Goal: Task Accomplishment & Management: Complete application form

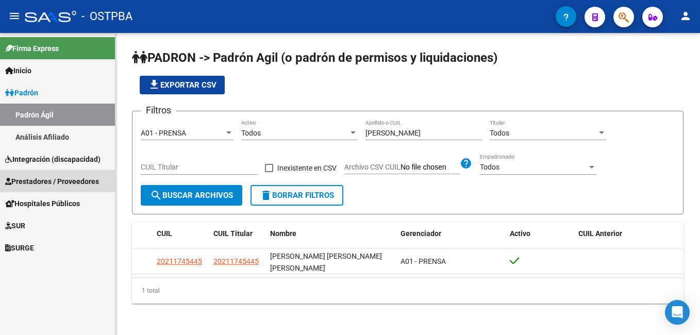
click at [40, 178] on span "Prestadores / Proveedores" at bounding box center [52, 181] width 94 height 11
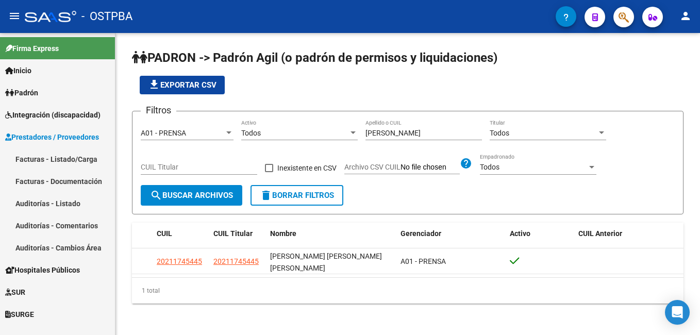
click at [30, 163] on link "Facturas - Listado/Carga" at bounding box center [57, 159] width 115 height 22
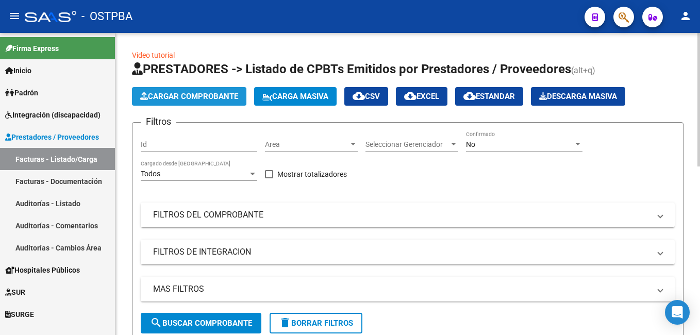
click at [201, 96] on span "Cargar Comprobante" at bounding box center [189, 96] width 98 height 9
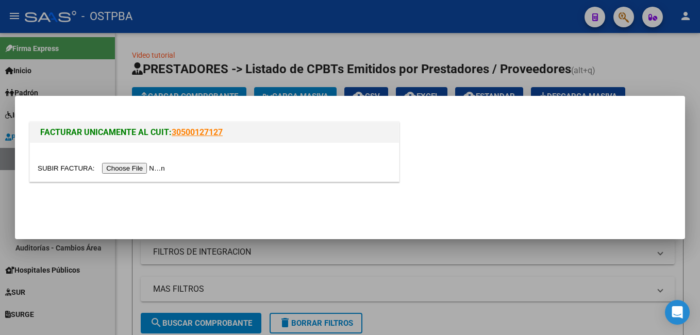
click at [80, 165] on input "file" at bounding box center [103, 168] width 130 height 11
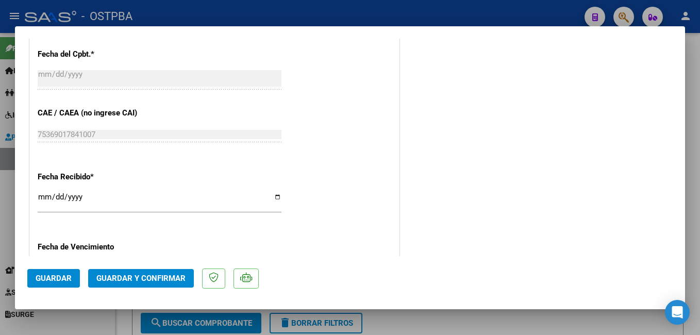
scroll to position [619, 0]
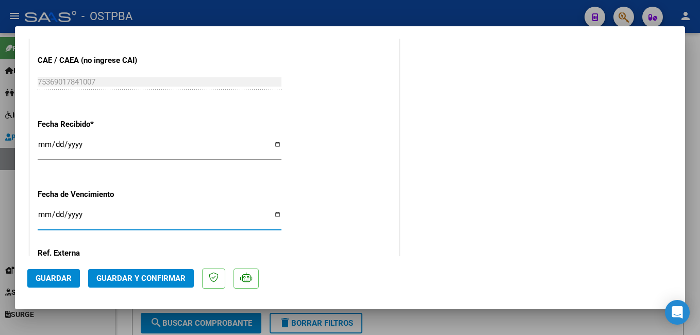
drag, startPoint x: 275, startPoint y: 214, endPoint x: 284, endPoint y: 201, distance: 16.0
click at [275, 214] on input "Ingresar la fecha" at bounding box center [160, 218] width 244 height 16
type input "[DATE]"
drag, startPoint x: 52, startPoint y: 279, endPoint x: 67, endPoint y: 271, distance: 16.4
click at [53, 278] on span "Guardar" at bounding box center [54, 278] width 36 height 9
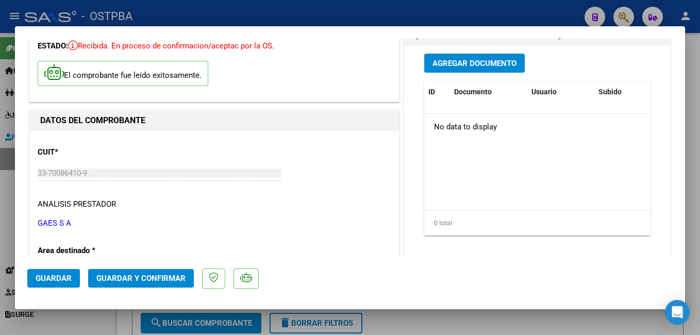
scroll to position [52, 0]
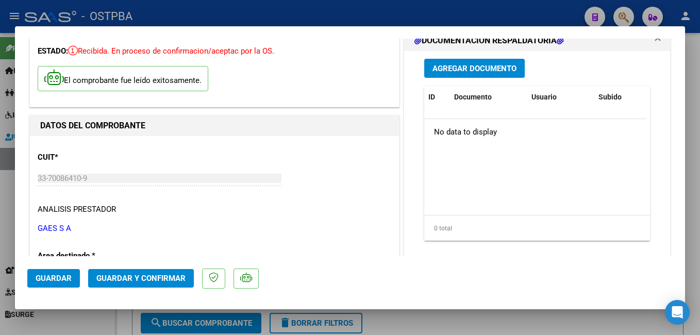
click at [483, 71] on span "Agregar Documento" at bounding box center [475, 68] width 84 height 9
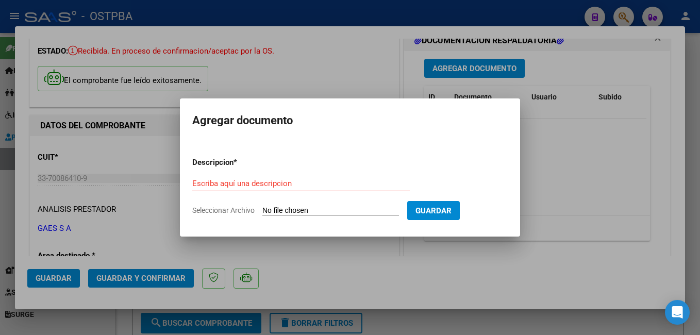
click at [218, 209] on span "Seleccionar Archivo" at bounding box center [223, 210] width 62 height 8
click at [262, 209] on input "Seleccionar Archivo" at bounding box center [330, 211] width 137 height 10
type input "C:\fakepath\Presup Aprob Fernández GAES_20250821_0001.pdf"
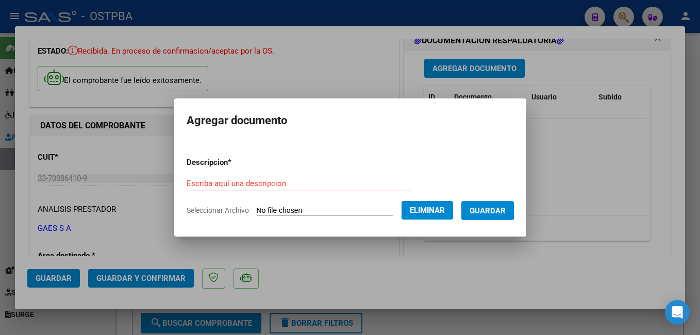
click at [283, 176] on div "Escriba aquí una descripcion" at bounding box center [300, 183] width 226 height 15
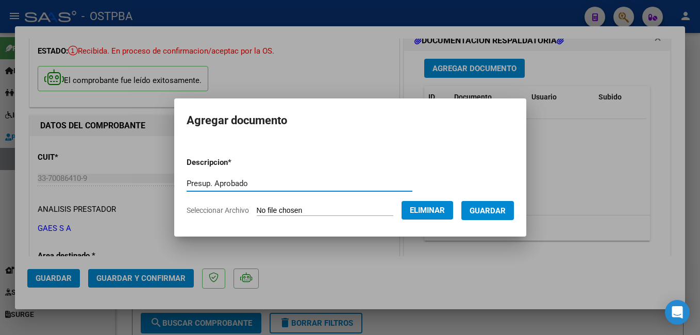
type input "Presup. Aprobado"
click at [506, 209] on span "Guardar" at bounding box center [488, 210] width 36 height 9
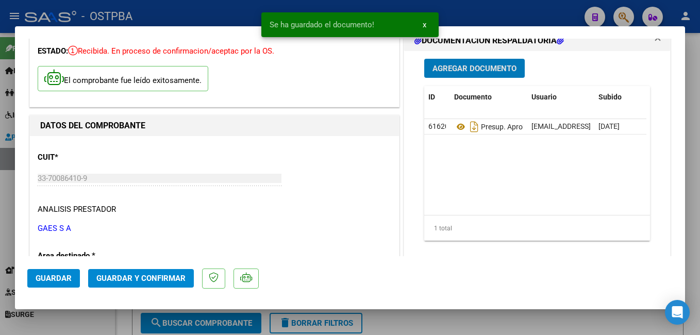
click at [478, 71] on span "Agregar Documento" at bounding box center [475, 68] width 84 height 9
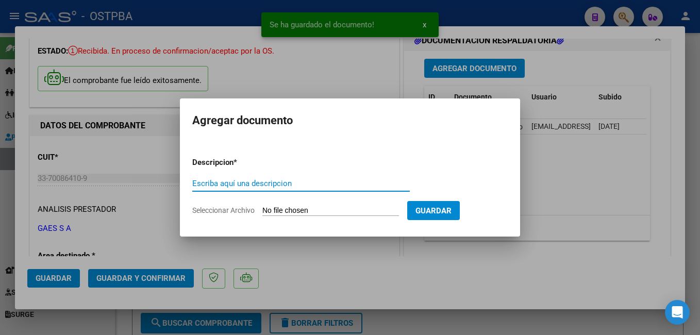
click at [224, 207] on span "Seleccionar Archivo" at bounding box center [223, 210] width 62 height 8
click at [262, 207] on input "Seleccionar Archivo" at bounding box center [330, 211] width 137 height 10
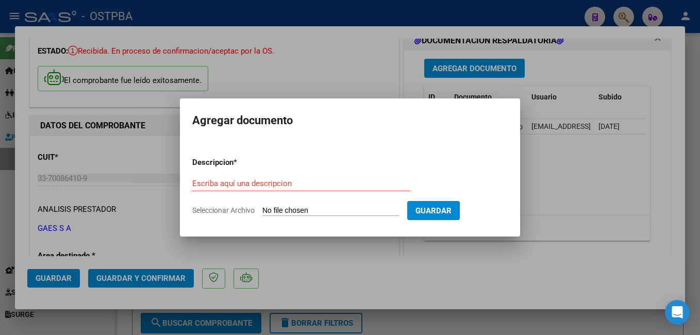
type input "C:\fakepath\Orden Fernández_20250908_0001.pdf"
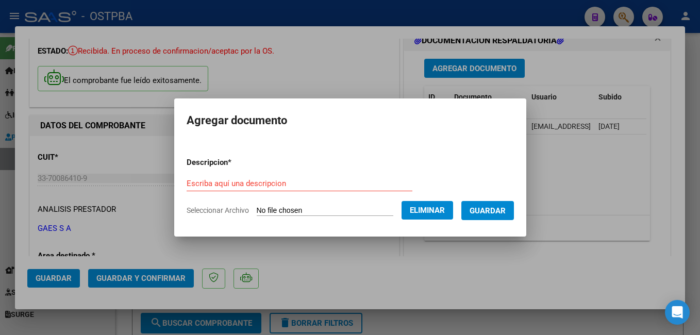
click at [280, 176] on div "Escriba aquí una descripcion" at bounding box center [300, 183] width 226 height 15
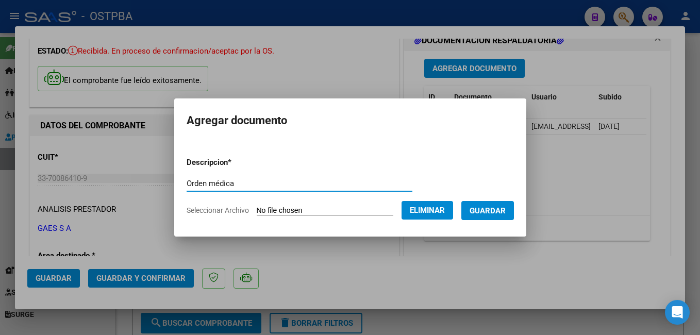
type input "Orden médica"
click at [500, 207] on span "Guardar" at bounding box center [488, 210] width 36 height 9
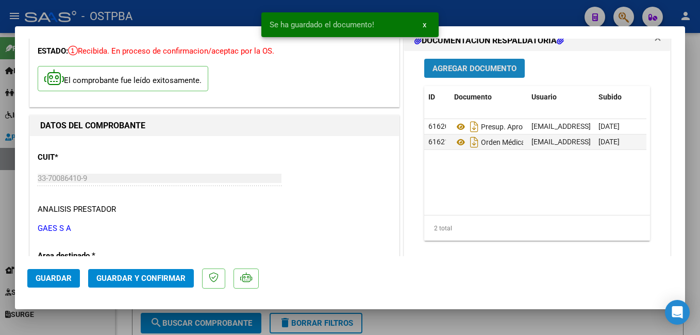
click at [485, 68] on span "Agregar Documento" at bounding box center [475, 68] width 84 height 9
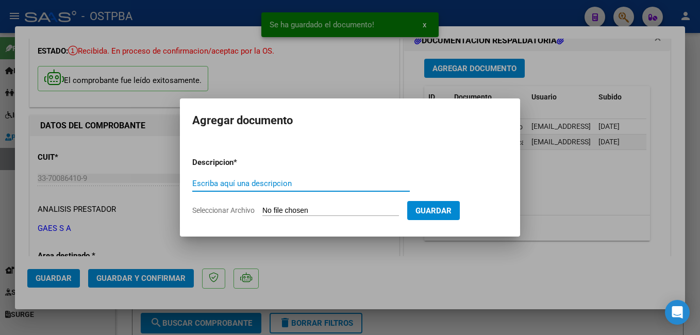
click at [222, 206] on span "Seleccionar Archivo" at bounding box center [223, 210] width 62 height 8
click at [262, 206] on input "Seleccionar Archivo" at bounding box center [330, 211] width 137 height 10
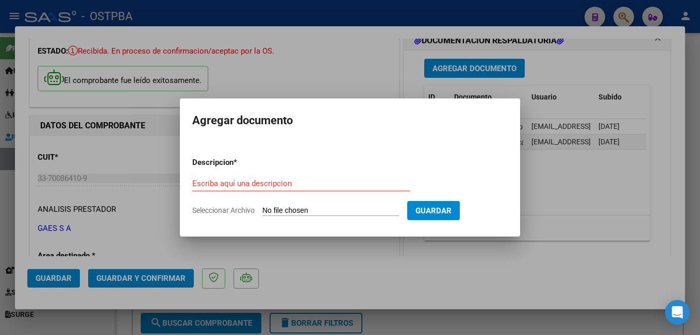
type input "C:\fakepath\Remito_20250908_0001.pdf"
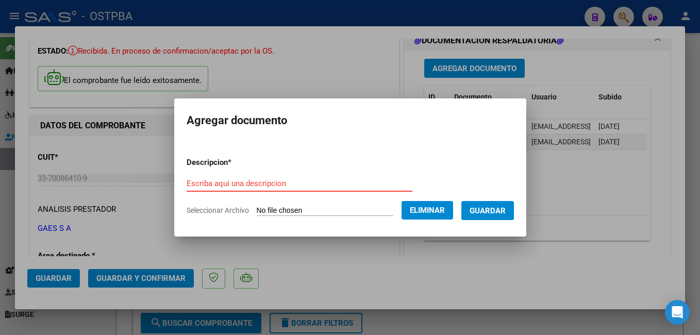
click at [289, 183] on input "Escriba aquí una descripcion" at bounding box center [300, 183] width 226 height 9
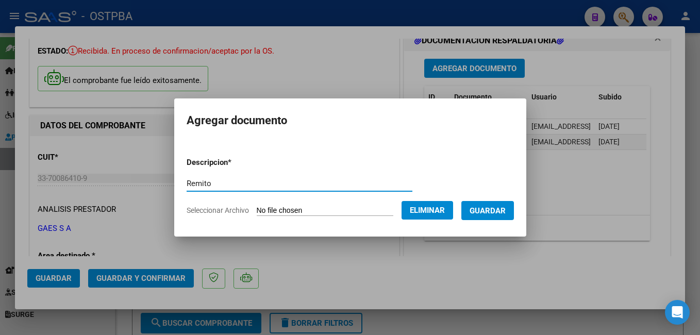
type input "Remito"
click at [514, 207] on button "Guardar" at bounding box center [487, 210] width 53 height 19
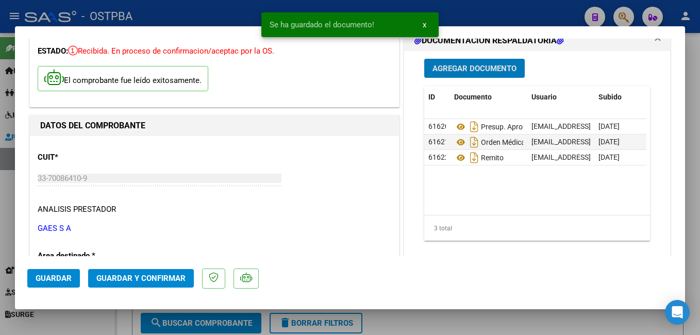
click at [146, 284] on button "Guardar y Confirmar" at bounding box center [141, 278] width 106 height 19
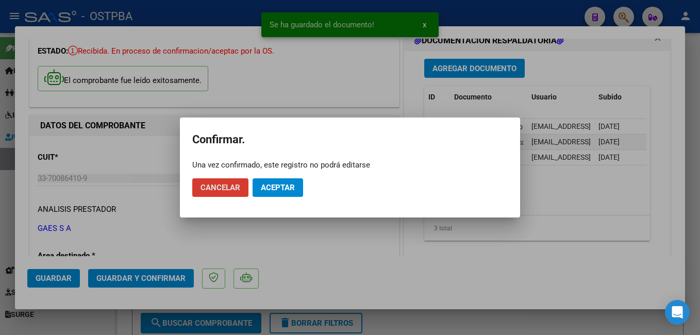
click at [283, 190] on span "Aceptar" at bounding box center [278, 187] width 34 height 9
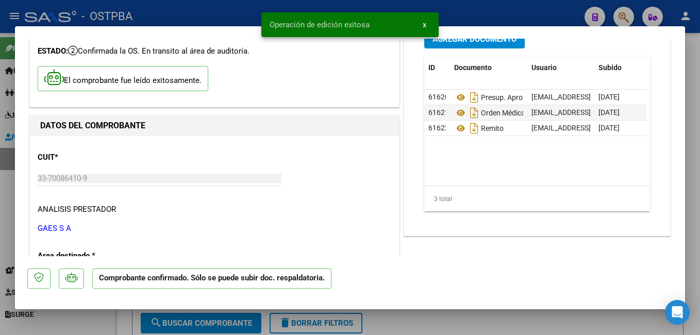
click at [205, 10] on div at bounding box center [350, 167] width 700 height 335
type input "$ 0,00"
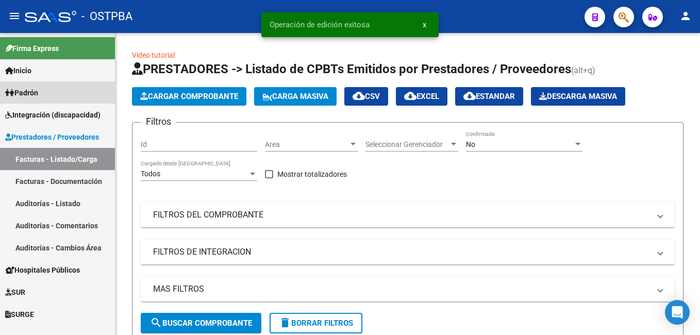
click at [38, 91] on span "Padrón" at bounding box center [21, 92] width 33 height 11
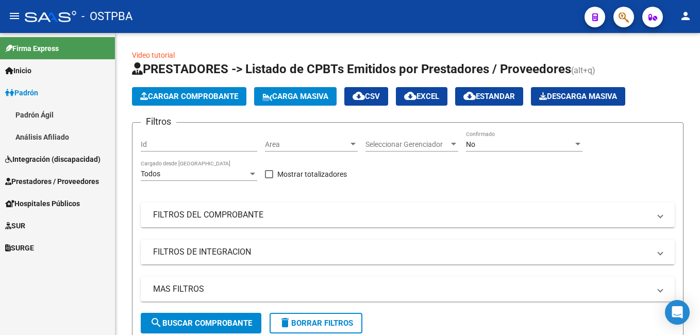
click at [24, 134] on link "Análisis Afiliado" at bounding box center [57, 137] width 115 height 22
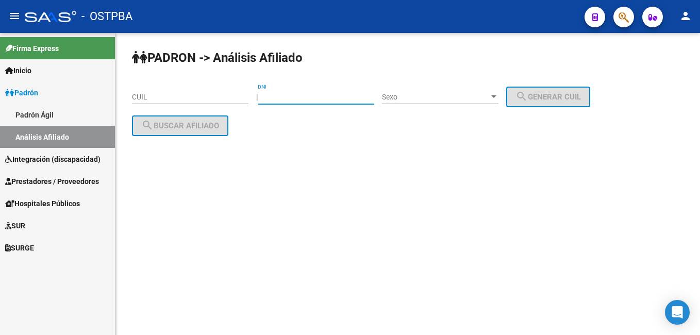
click at [374, 99] on input "DNI" at bounding box center [316, 97] width 117 height 9
type input "8062709"
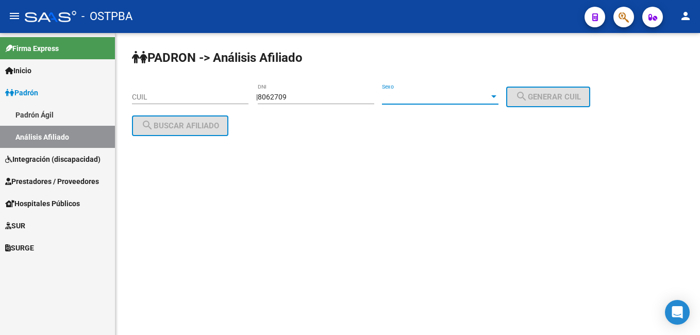
click at [499, 101] on div "Sexo" at bounding box center [440, 97] width 117 height 9
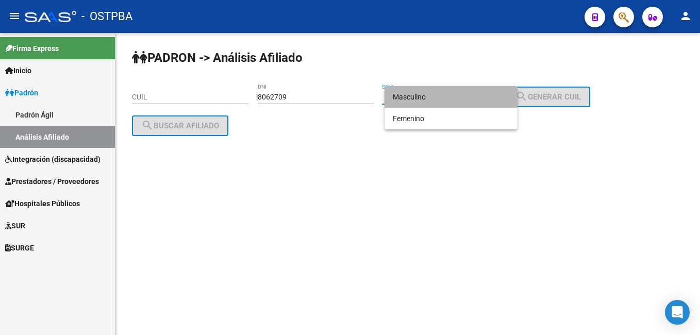
click at [432, 98] on span "Masculino" at bounding box center [451, 97] width 117 height 22
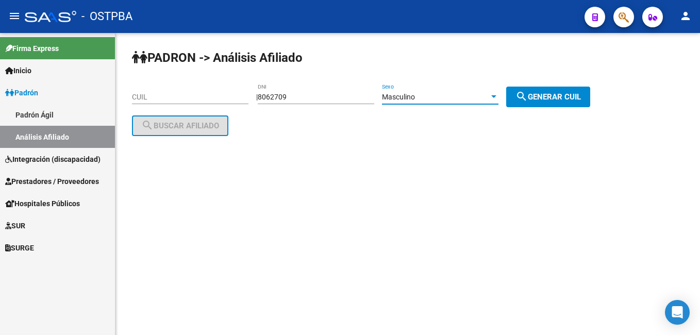
click at [569, 102] on button "search Generar CUIL" at bounding box center [548, 97] width 84 height 21
type input "20-08062709-3"
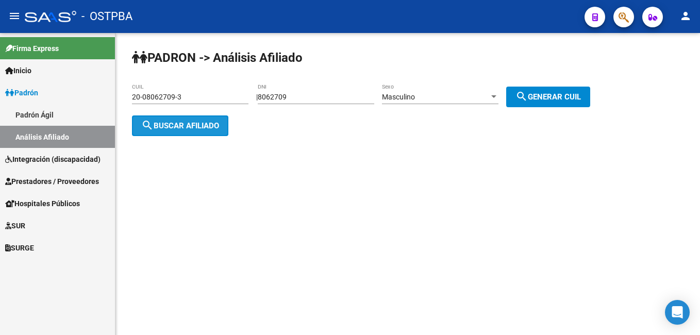
drag, startPoint x: 217, startPoint y: 120, endPoint x: 212, endPoint y: 112, distance: 9.5
click at [216, 121] on span "search Buscar afiliado" at bounding box center [180, 125] width 78 height 9
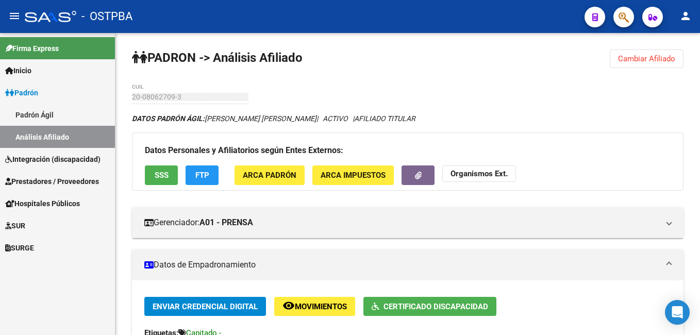
click at [40, 180] on span "Prestadores / Proveedores" at bounding box center [52, 181] width 94 height 11
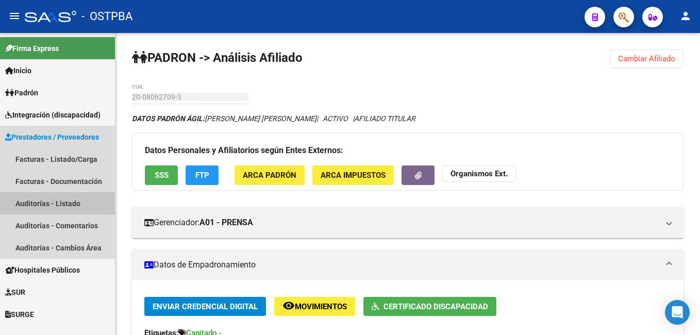
click at [40, 203] on link "Auditorías - Listado" at bounding box center [57, 203] width 115 height 22
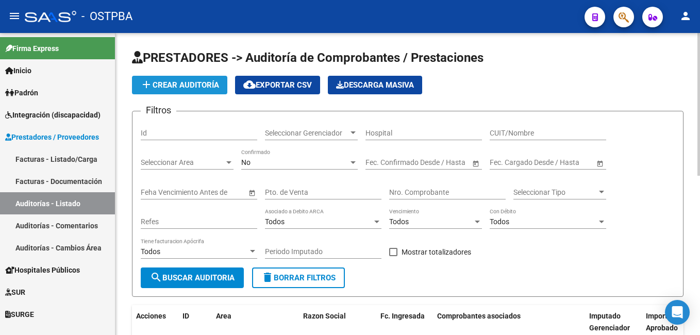
click at [192, 83] on span "add Crear Auditoría" at bounding box center [179, 84] width 79 height 9
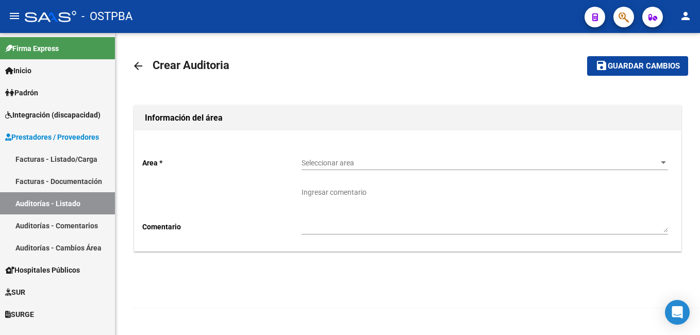
click at [667, 164] on div at bounding box center [663, 163] width 9 height 8
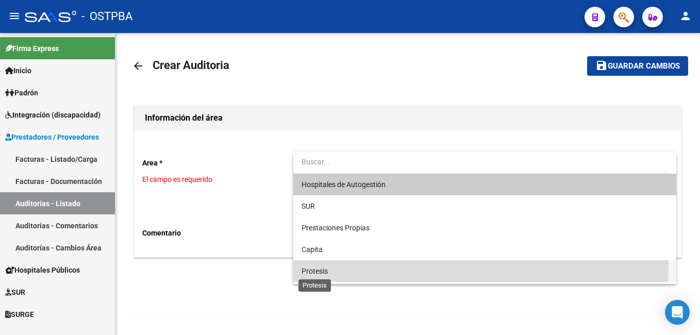
click at [322, 267] on span "Protesis" at bounding box center [315, 271] width 26 height 8
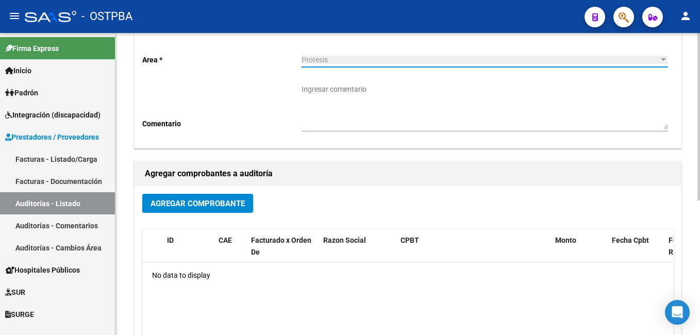
scroll to position [206, 0]
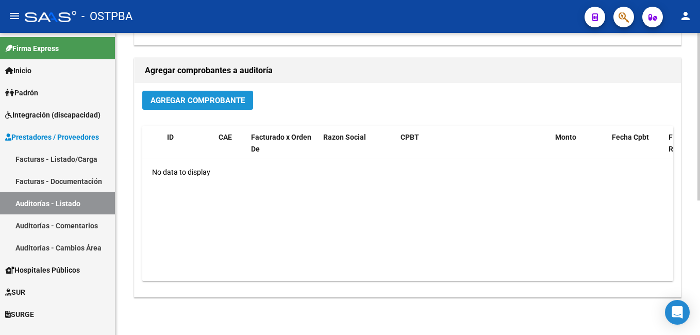
click at [225, 93] on button "Agregar Comprobante" at bounding box center [197, 100] width 111 height 19
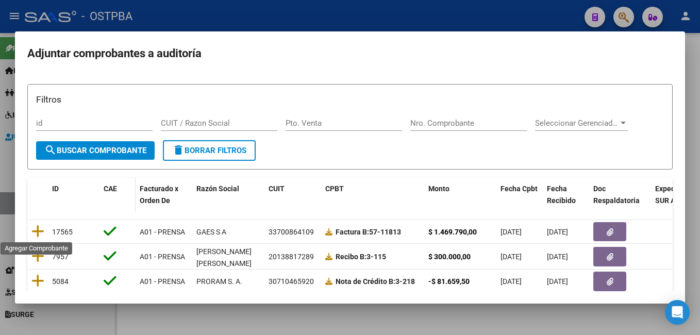
drag, startPoint x: 40, startPoint y: 229, endPoint x: 113, endPoint y: 213, distance: 75.6
click at [40, 229] on icon at bounding box center [37, 231] width 13 height 14
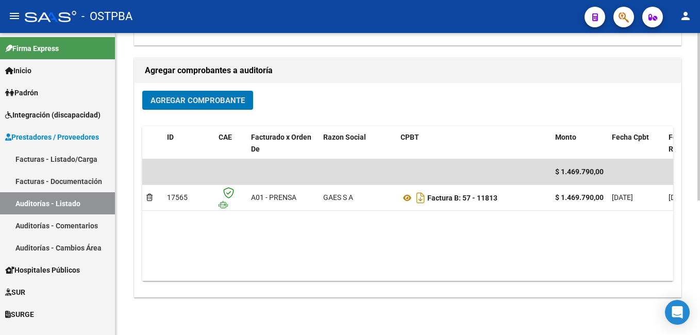
scroll to position [0, 0]
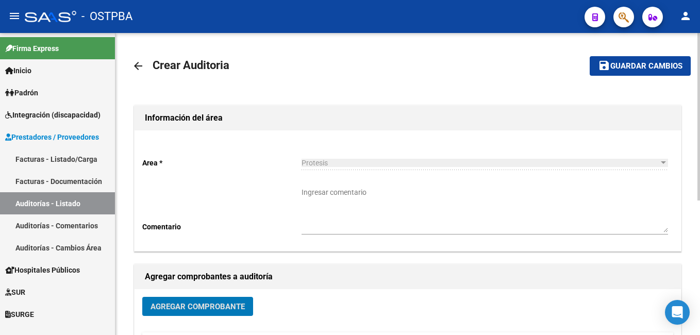
click at [630, 69] on span "Guardar cambios" at bounding box center [646, 66] width 72 height 9
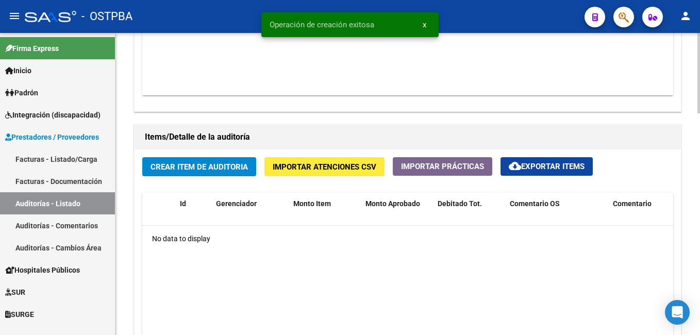
scroll to position [670, 0]
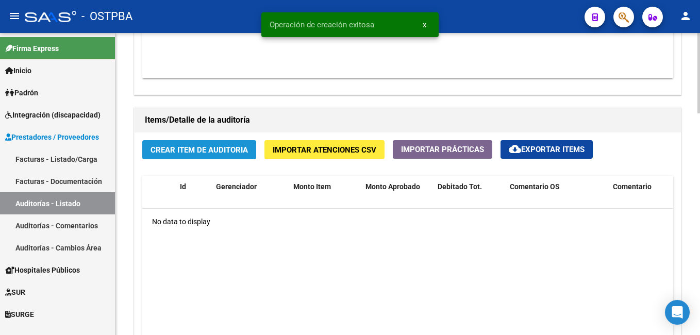
click at [170, 144] on button "Crear Item de Auditoria" at bounding box center [199, 149] width 114 height 19
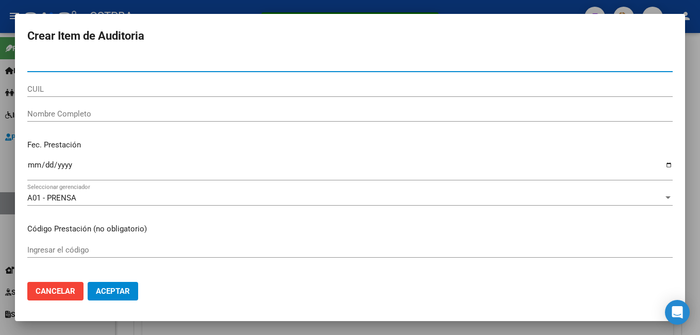
click at [83, 93] on input "CUIL" at bounding box center [350, 89] width 646 height 9
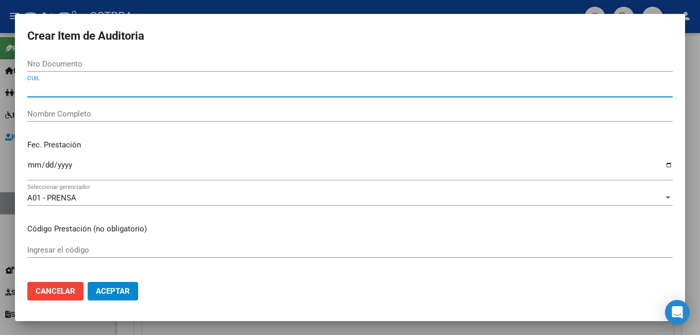
click at [106, 128] on div "Nombre Completo" at bounding box center [350, 118] width 646 height 25
click at [37, 90] on input "CUIL" at bounding box center [350, 89] width 646 height 9
click at [72, 88] on input "CUIL" at bounding box center [350, 89] width 646 height 9
type input "20080627093"
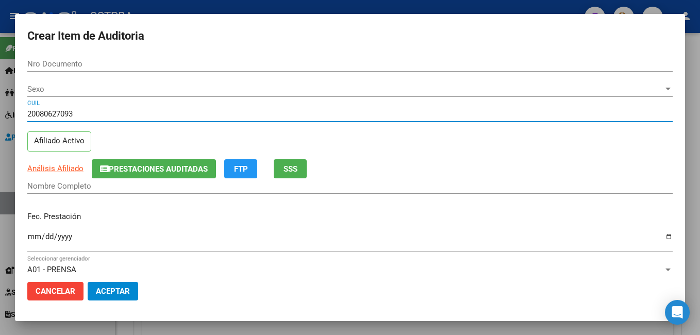
type input "08062709"
type input "FERNANDEZ ANGEL SALVADOR"
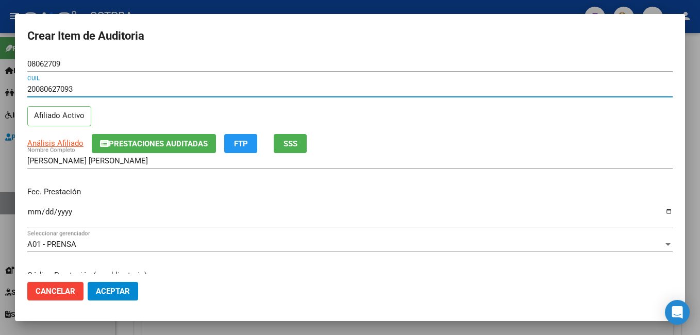
type input "20080627093"
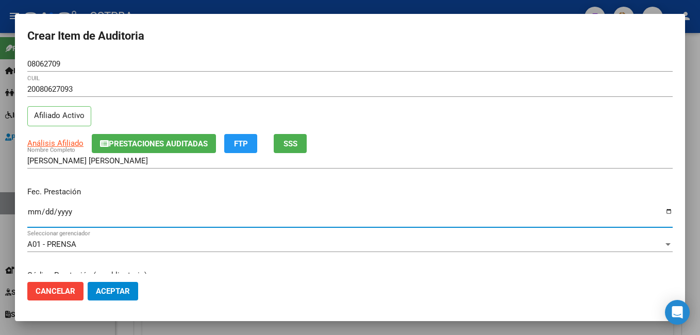
click at [660, 213] on input "Ingresar la fecha" at bounding box center [350, 216] width 646 height 16
type input "2025-08-29"
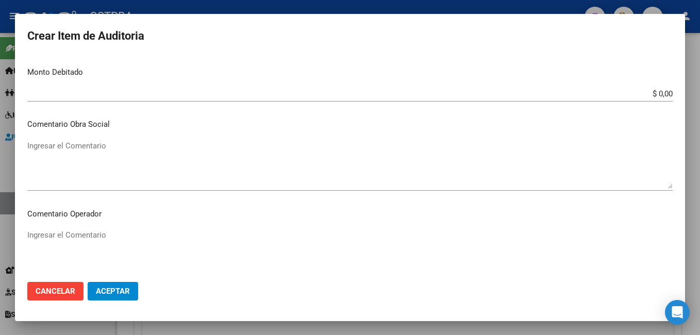
scroll to position [412, 0]
click at [89, 232] on textarea "Ingresar el Comentario" at bounding box center [350, 253] width 646 height 48
type textarea "2°/2 audífonos - Forma de pago: cheque a la orden de Gaes S.A."
click at [96, 299] on button "Aceptar" at bounding box center [113, 291] width 51 height 19
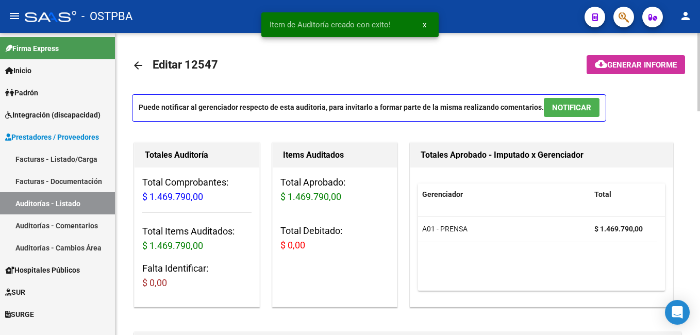
scroll to position [0, 0]
click at [642, 69] on span "Generar informe" at bounding box center [642, 65] width 70 height 9
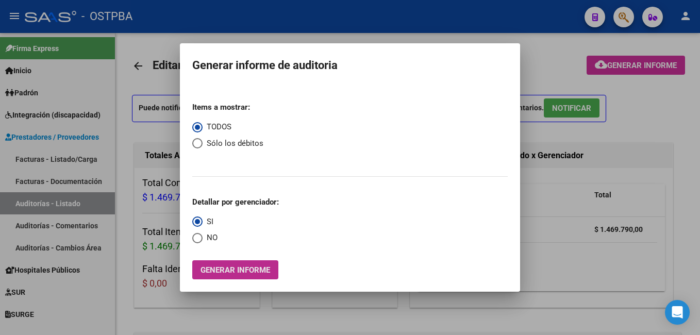
click at [245, 268] on span "Generar informe" at bounding box center [236, 270] width 70 height 9
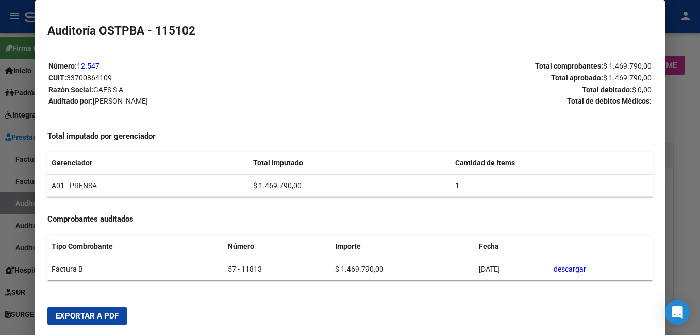
click at [112, 320] on span "Exportar a PDF" at bounding box center [87, 315] width 63 height 9
click at [678, 95] on div at bounding box center [350, 167] width 700 height 335
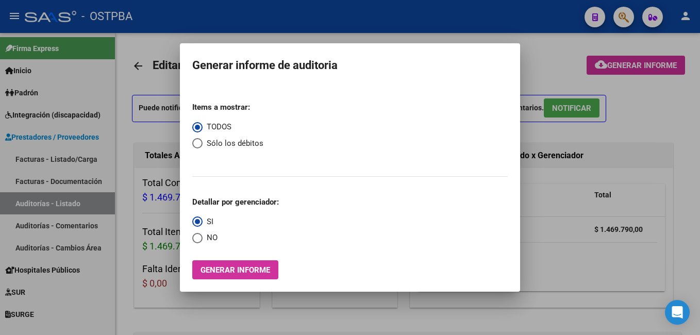
click at [349, 37] on div at bounding box center [350, 167] width 700 height 335
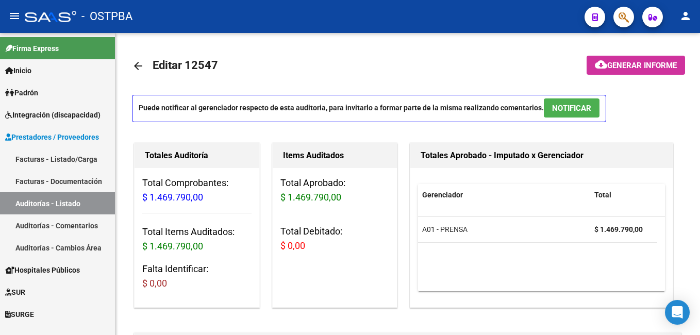
click at [45, 156] on link "Facturas - Listado/Carga" at bounding box center [57, 159] width 115 height 22
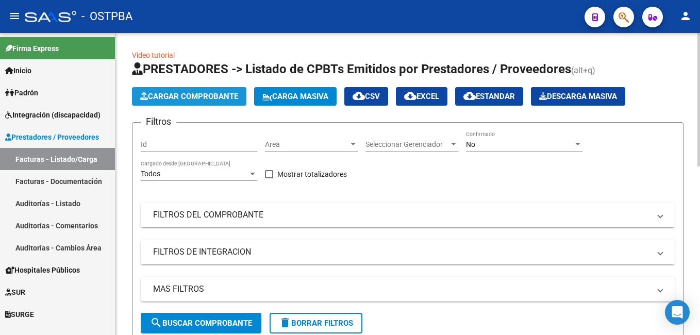
click at [204, 96] on span "Cargar Comprobante" at bounding box center [189, 96] width 98 height 9
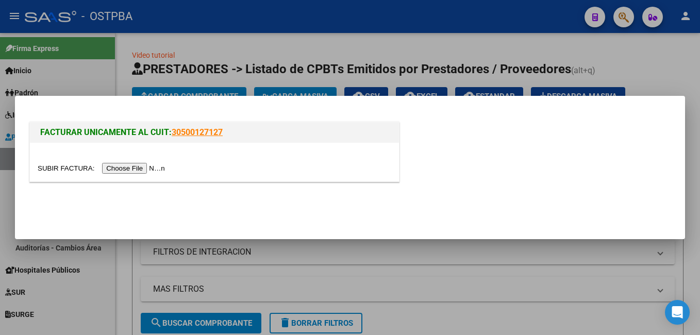
click at [125, 172] on input "file" at bounding box center [103, 168] width 130 height 11
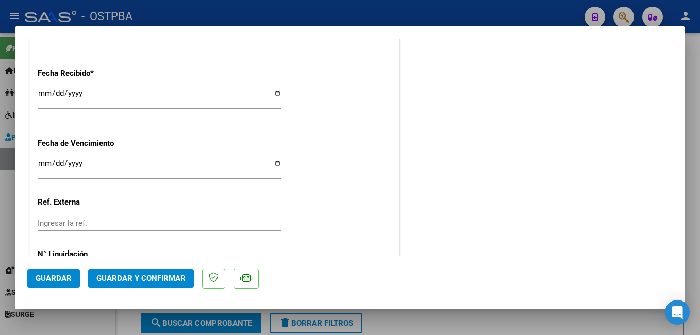
scroll to position [670, 0]
click at [274, 165] on input "Ingresar la fecha" at bounding box center [160, 167] width 244 height 16
type input "[DATE]"
click at [55, 282] on span "Guardar" at bounding box center [54, 278] width 36 height 9
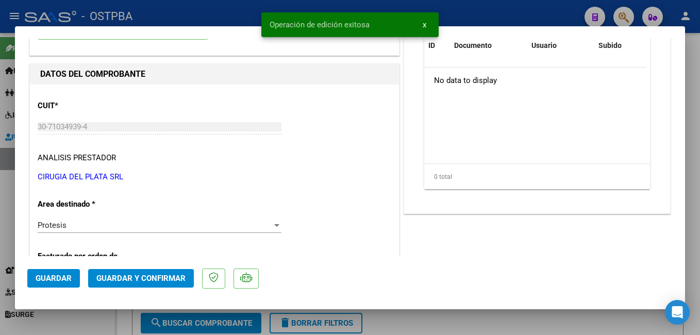
scroll to position [0, 0]
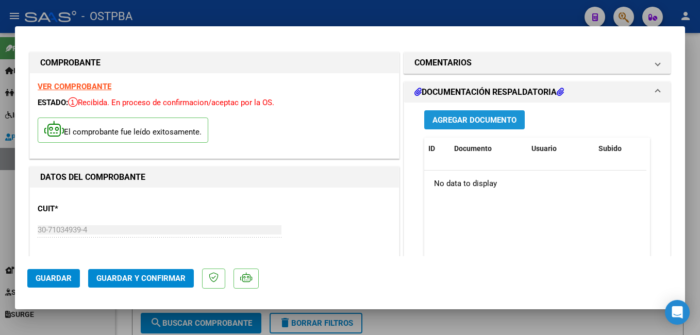
click at [481, 121] on span "Agregar Documento" at bounding box center [475, 119] width 84 height 9
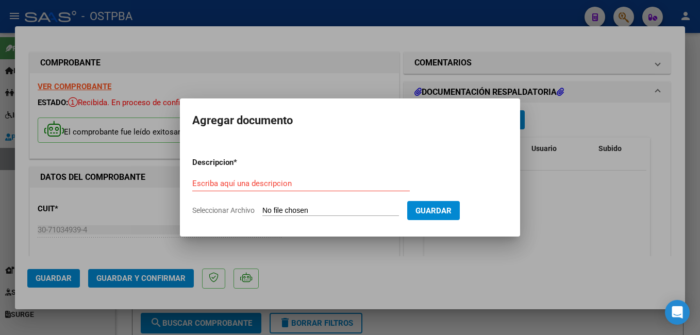
click at [218, 207] on span "Seleccionar Archivo" at bounding box center [223, 210] width 62 height 8
click at [262, 207] on input "Seleccionar Archivo" at bounding box center [330, 211] width 137 height 10
type input "C:\fakepath\Presup Aprob Freinquel_20250908_0001.pdf"
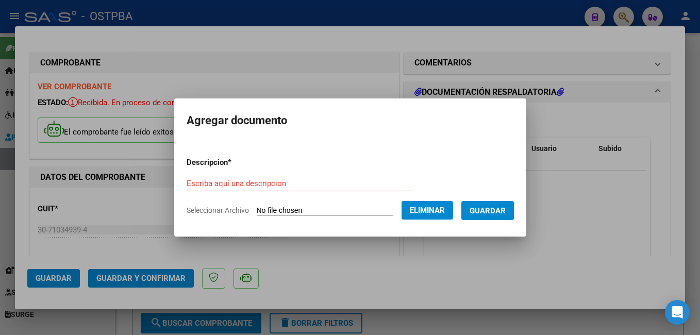
drag, startPoint x: 291, startPoint y: 189, endPoint x: 298, endPoint y: 188, distance: 7.3
click at [291, 188] on div "Escriba aquí una descripcion" at bounding box center [300, 183] width 226 height 15
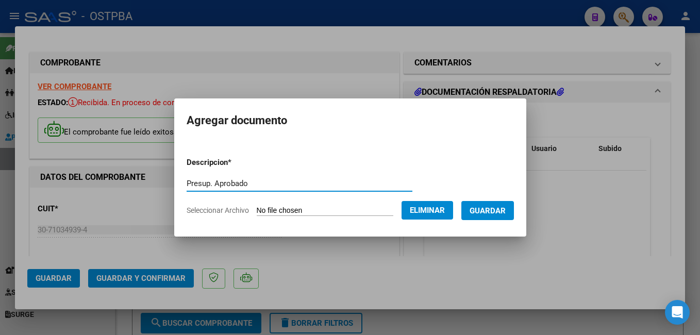
type input "Presup. Aprobado"
click at [506, 210] on span "Guardar" at bounding box center [488, 210] width 36 height 9
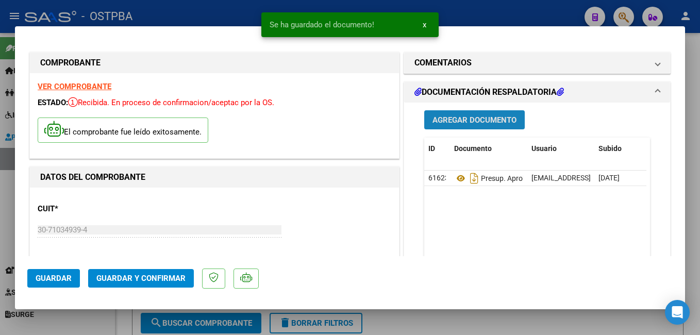
click at [456, 120] on span "Agregar Documento" at bounding box center [475, 119] width 84 height 9
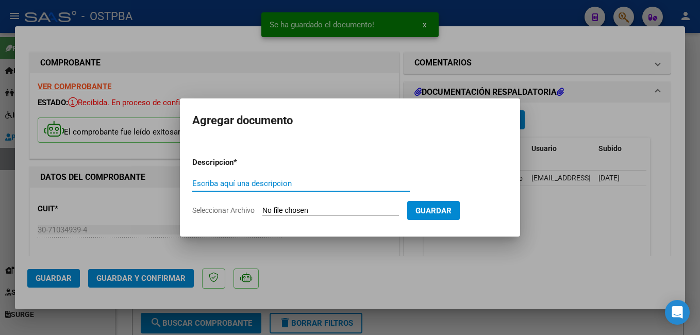
click at [218, 209] on span "Seleccionar Archivo" at bounding box center [223, 210] width 62 height 8
click at [262, 209] on input "Seleccionar Archivo" at bounding box center [330, 211] width 137 height 10
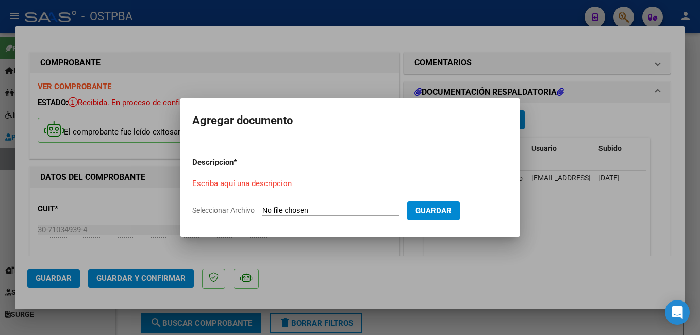
type input "C:\fakepath\Materiales Freinquel.pdf"
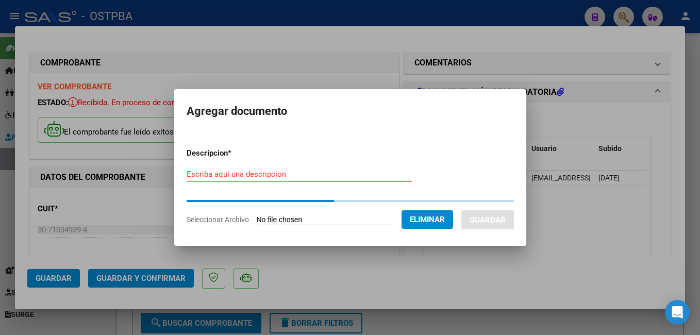
click at [273, 175] on form "Descripcion * Escriba aquí una descripcion Seleccionar Archivo Eliminar Guardar" at bounding box center [350, 187] width 327 height 94
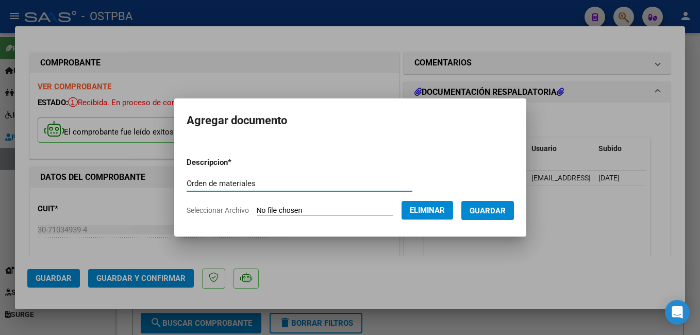
type input "Orden de materiales"
click at [500, 211] on span "Guardar" at bounding box center [488, 210] width 36 height 9
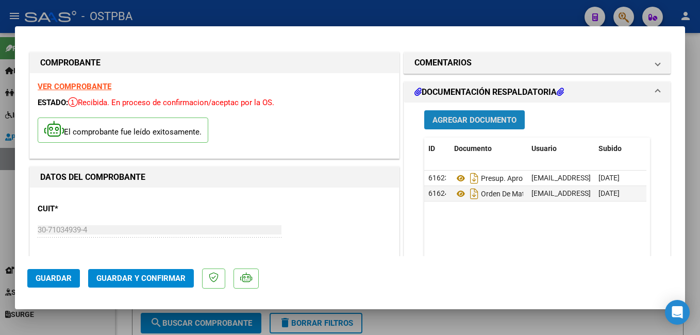
click at [488, 119] on span "Agregar Documento" at bounding box center [475, 119] width 84 height 9
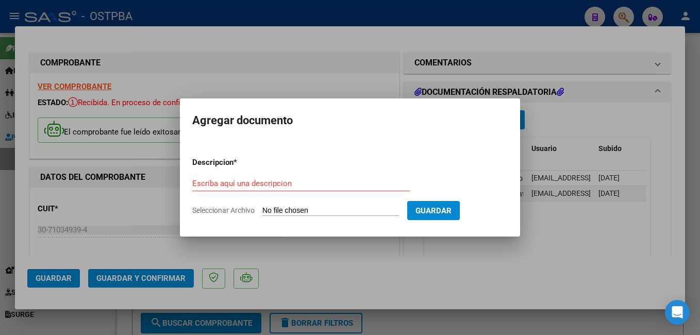
click at [224, 211] on span "Seleccionar Archivo" at bounding box center [223, 210] width 62 height 8
click at [262, 211] on input "Seleccionar Archivo" at bounding box center [330, 211] width 137 height 10
type input "C:\fakepath\Estudios Freinquel.pdf"
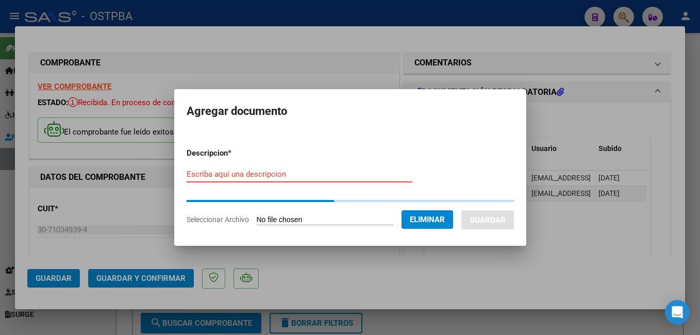
click at [285, 176] on input "Escriba aquí una descripcion" at bounding box center [300, 174] width 226 height 9
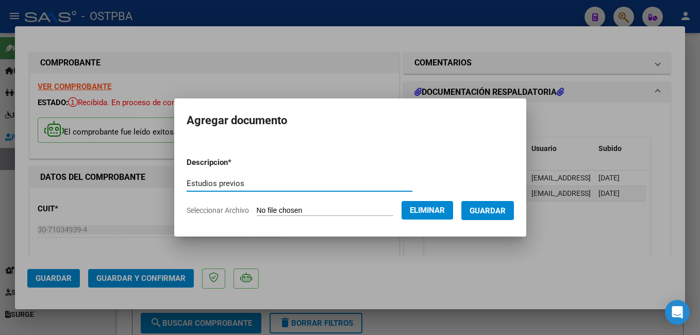
type input "Estudios previos"
click at [500, 211] on span "Guardar" at bounding box center [488, 210] width 36 height 9
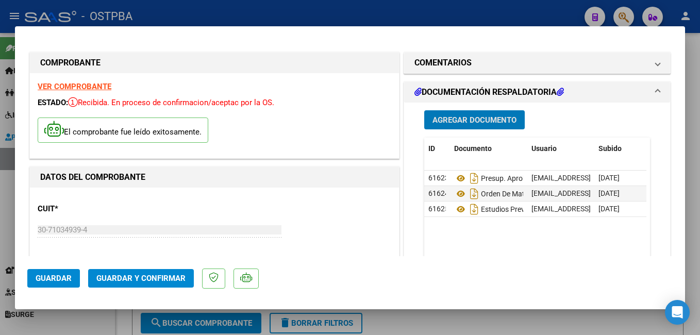
click at [473, 122] on span "Agregar Documento" at bounding box center [475, 119] width 84 height 9
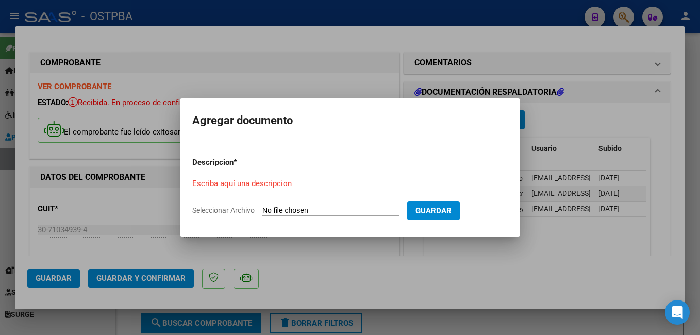
click at [242, 209] on span "Seleccionar Archivo" at bounding box center [223, 210] width 62 height 8
click at [262, 209] on input "Seleccionar Archivo" at bounding box center [330, 211] width 137 height 10
type input "C:\fakepath\Otro presupuesto_20250908_0001.pdf"
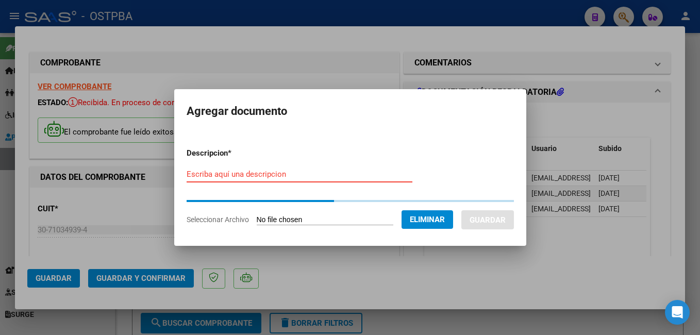
click at [287, 176] on input "Escriba aquí una descripcion" at bounding box center [300, 174] width 226 height 9
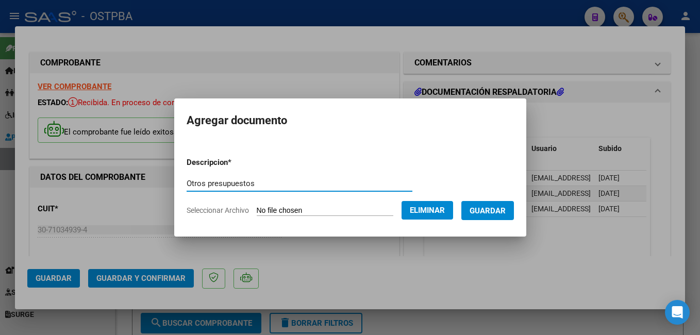
type input "Otros presupuestos"
drag, startPoint x: 501, startPoint y: 210, endPoint x: 506, endPoint y: 207, distance: 6.0
click at [505, 208] on span "Guardar" at bounding box center [488, 210] width 36 height 9
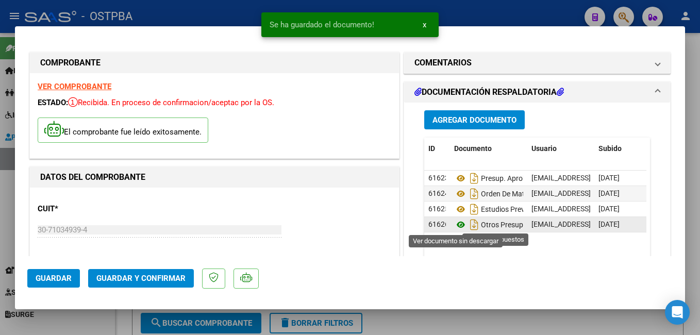
click at [458, 223] on icon at bounding box center [460, 225] width 13 height 12
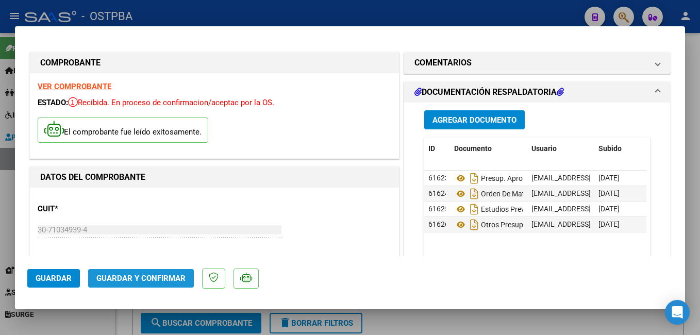
click at [146, 274] on span "Guardar y Confirmar" at bounding box center [140, 278] width 89 height 9
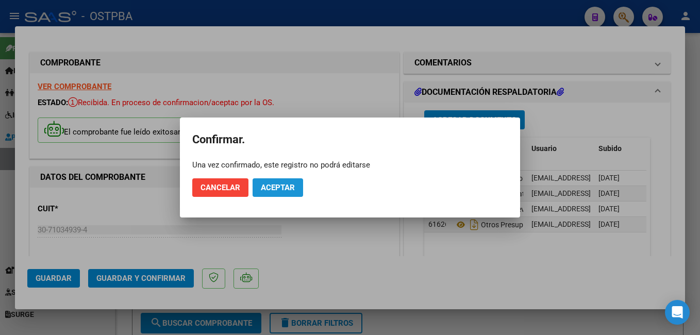
click at [284, 183] on span "Aceptar" at bounding box center [278, 187] width 34 height 9
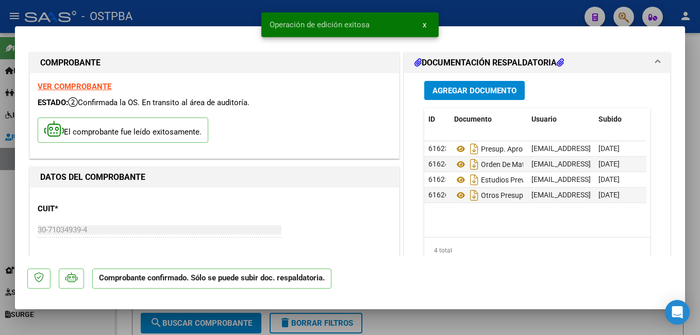
click at [184, 17] on div at bounding box center [350, 167] width 700 height 335
type input "$ 0,00"
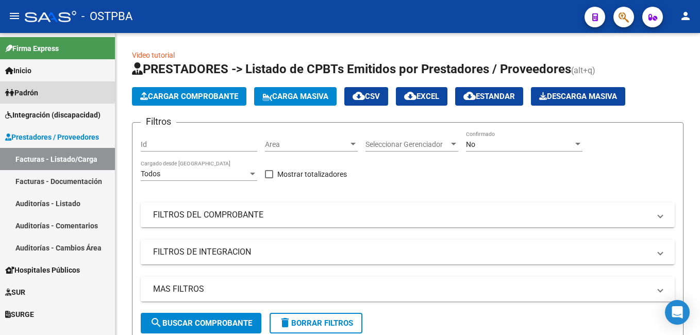
click at [31, 92] on span "Padrón" at bounding box center [21, 92] width 33 height 11
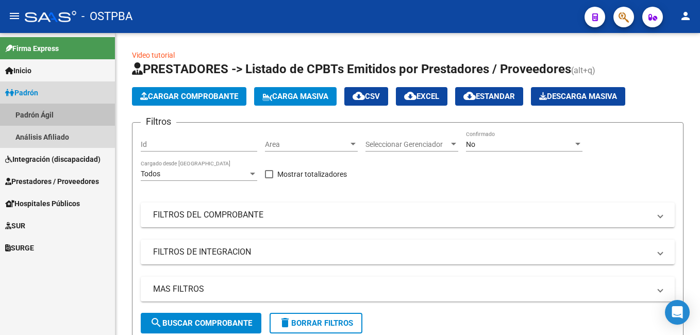
click at [52, 110] on link "Padrón Ágil" at bounding box center [57, 115] width 115 height 22
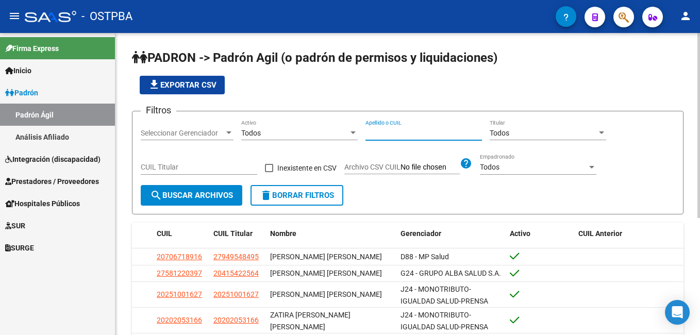
click at [426, 136] on input "Apellido o CUIL" at bounding box center [424, 133] width 117 height 9
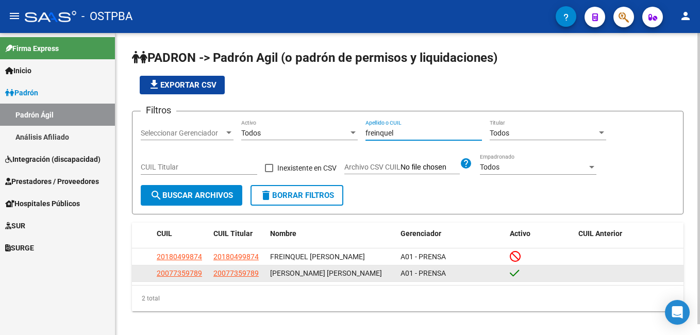
type input "[PERSON_NAME]"
drag, startPoint x: 158, startPoint y: 276, endPoint x: 202, endPoint y: 273, distance: 43.9
click at [202, 273] on div "20077359789" at bounding box center [181, 274] width 48 height 12
drag, startPoint x: 202, startPoint y: 273, endPoint x: 196, endPoint y: 274, distance: 5.3
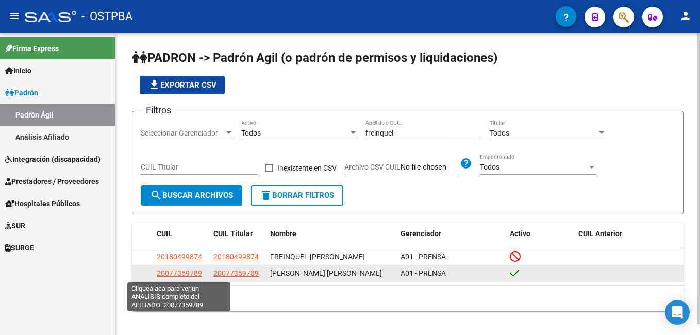
copy span "20077359789"
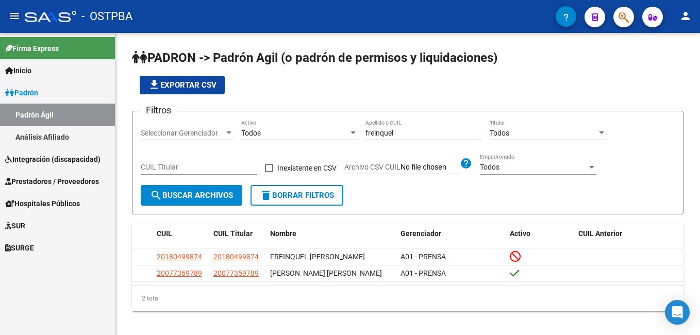
click at [49, 177] on span "Prestadores / Proveedores" at bounding box center [52, 181] width 94 height 11
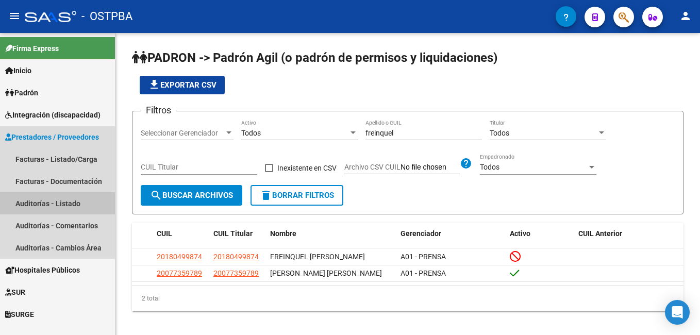
click at [32, 205] on link "Auditorías - Listado" at bounding box center [57, 203] width 115 height 22
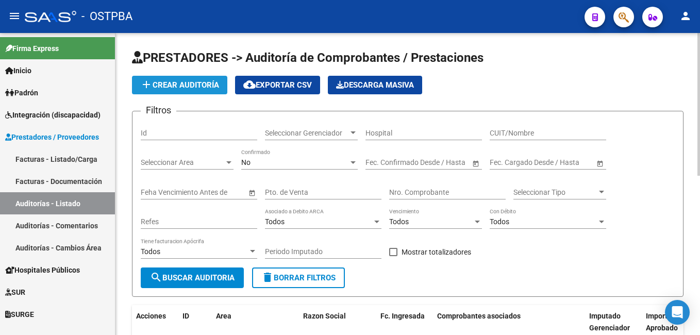
click at [192, 94] on button "add Crear Auditoría" at bounding box center [179, 85] width 95 height 19
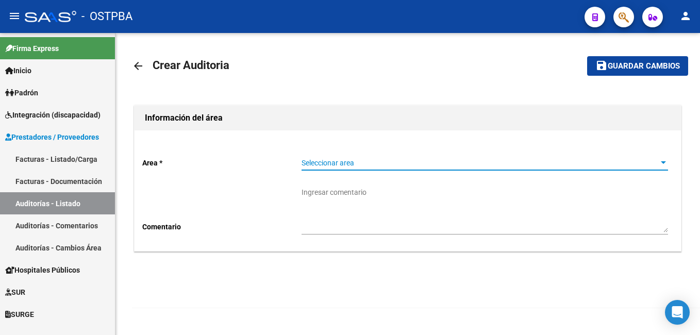
click at [657, 159] on span "Seleccionar area" at bounding box center [480, 163] width 357 height 9
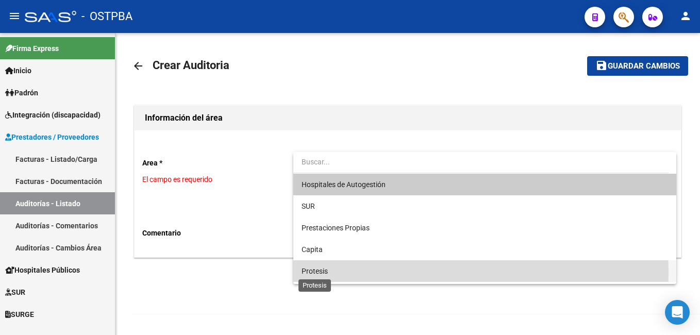
click at [303, 271] on span "Protesis" at bounding box center [315, 271] width 26 height 8
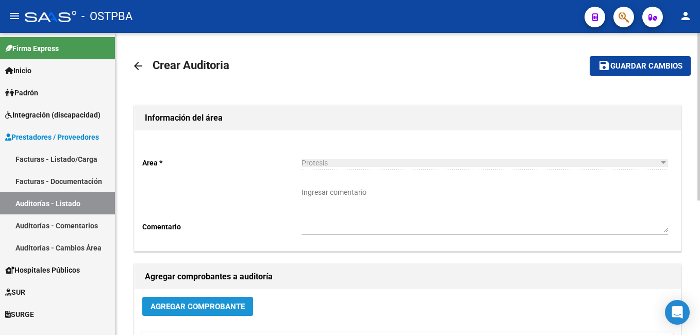
click at [237, 304] on span "Agregar Comprobante" at bounding box center [198, 306] width 94 height 9
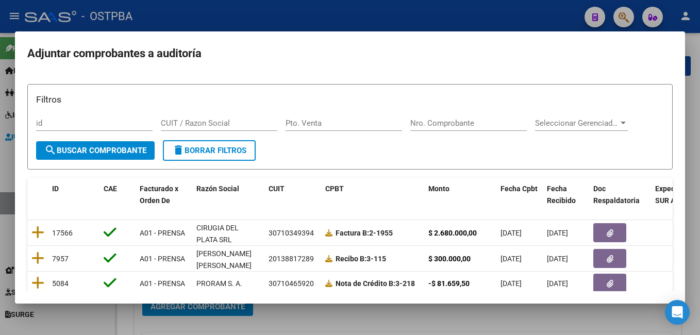
click at [301, 38] on mat-dialog-container "Adjuntar comprobantes a auditoría Filtros id CUIT / Razon Social Pto. Venta Nro…" at bounding box center [350, 167] width 670 height 273
click at [301, 14] on div at bounding box center [350, 167] width 700 height 335
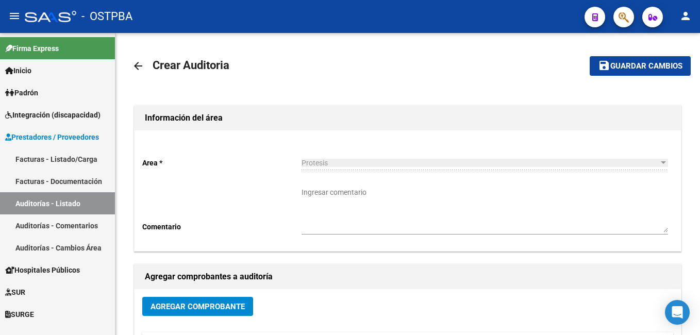
click at [45, 163] on link "Facturas - Listado/Carga" at bounding box center [57, 159] width 115 height 22
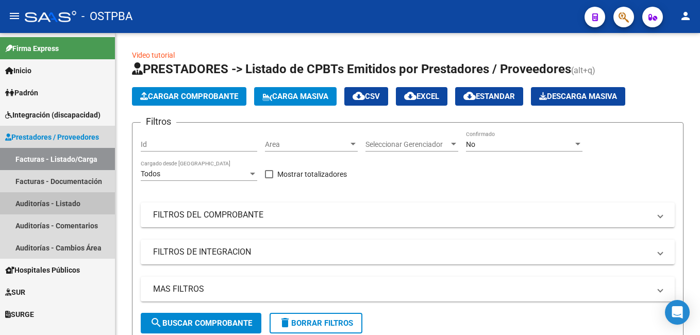
click at [68, 197] on link "Auditorías - Listado" at bounding box center [57, 203] width 115 height 22
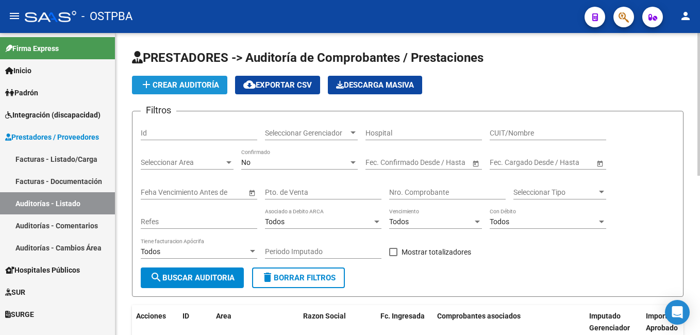
click at [196, 85] on span "add Crear Auditoría" at bounding box center [179, 84] width 79 height 9
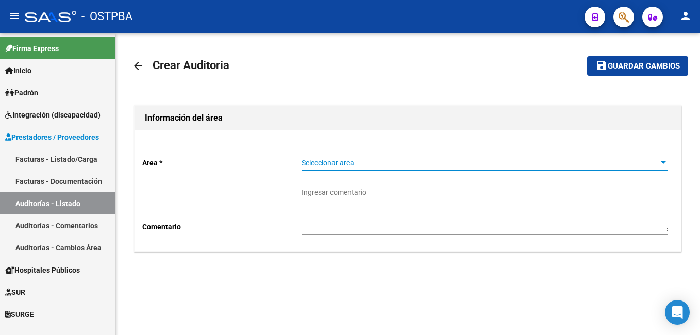
click at [666, 161] on div at bounding box center [663, 163] width 9 height 8
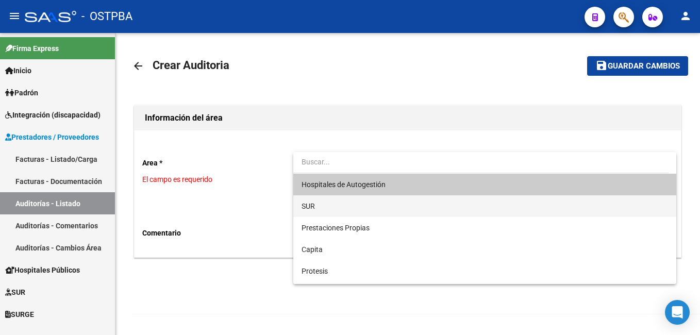
click at [334, 205] on span "SUR" at bounding box center [485, 206] width 367 height 22
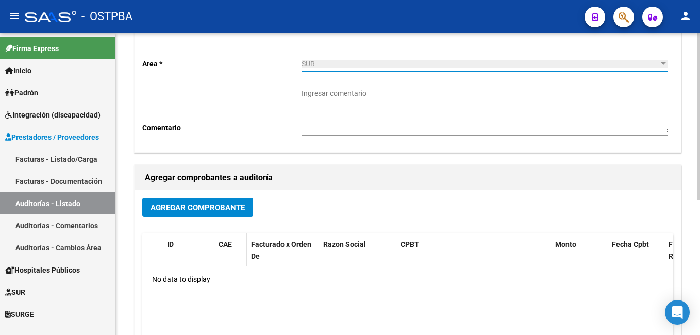
scroll to position [103, 0]
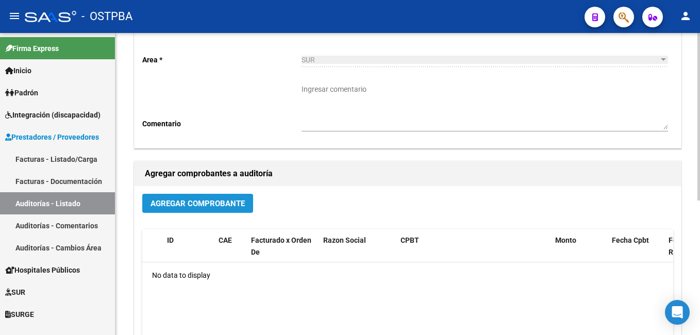
click at [234, 203] on span "Agregar Comprobante" at bounding box center [198, 203] width 94 height 9
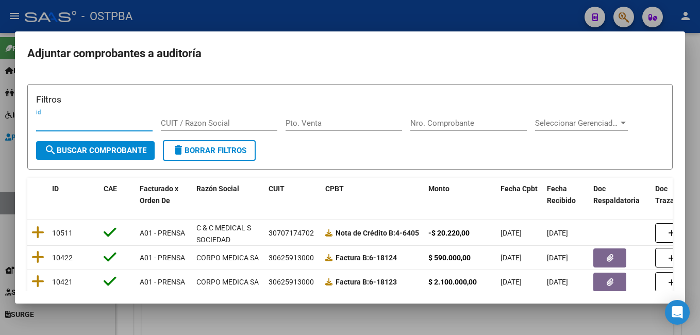
click at [297, 13] on div at bounding box center [350, 167] width 700 height 335
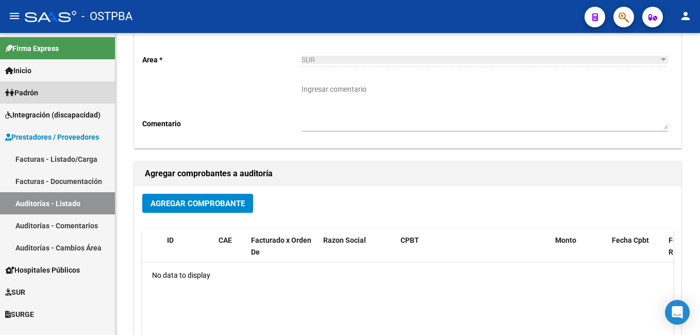
click at [38, 90] on span "Padrón" at bounding box center [21, 92] width 33 height 11
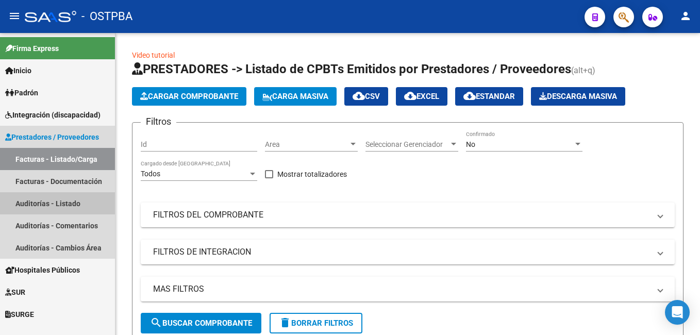
click at [40, 203] on link "Auditorías - Listado" at bounding box center [57, 203] width 115 height 22
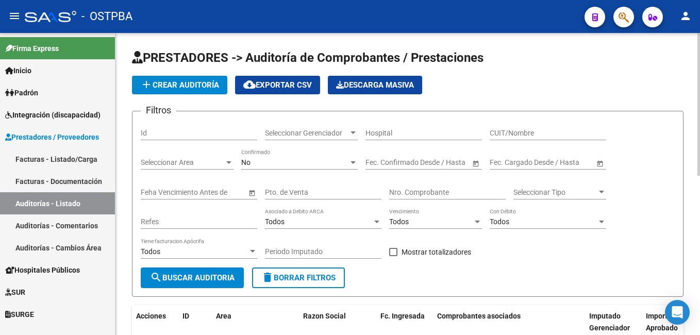
click at [196, 78] on button "add Crear Auditoría" at bounding box center [179, 85] width 95 height 19
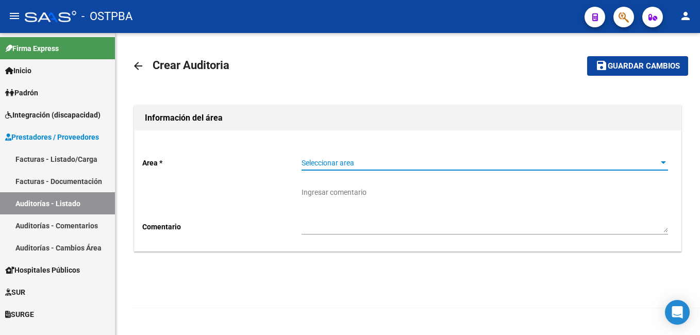
click at [663, 162] on div at bounding box center [663, 162] width 5 height 3
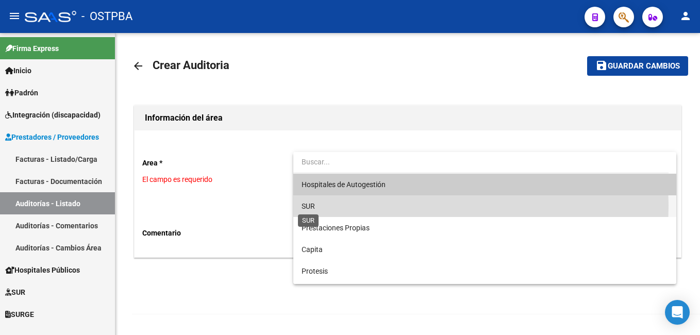
click at [306, 205] on span "SUR" at bounding box center [308, 206] width 13 height 8
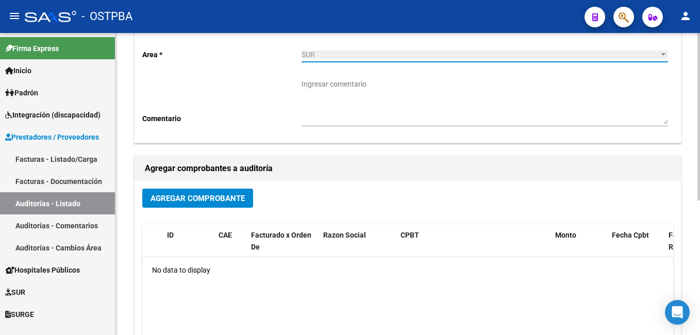
scroll to position [155, 0]
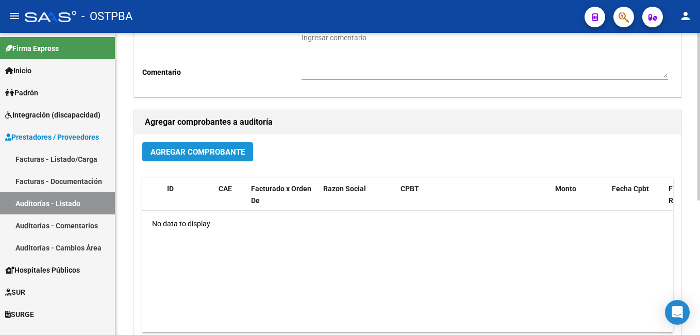
click at [211, 154] on span "Agregar Comprobante" at bounding box center [198, 151] width 94 height 9
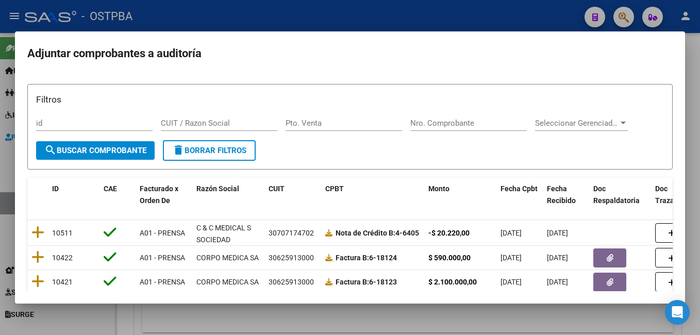
click at [504, 7] on div at bounding box center [350, 167] width 700 height 335
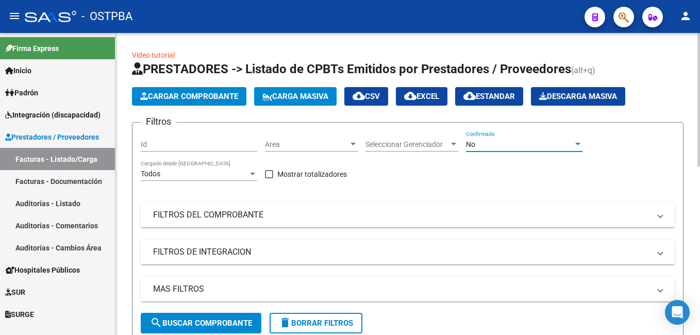
click at [578, 144] on div at bounding box center [577, 144] width 5 height 3
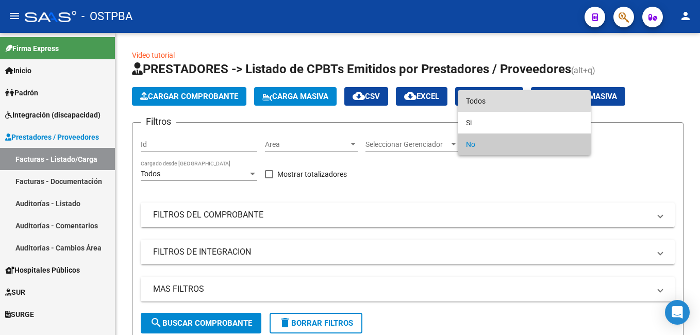
click at [493, 100] on span "Todos" at bounding box center [524, 101] width 117 height 22
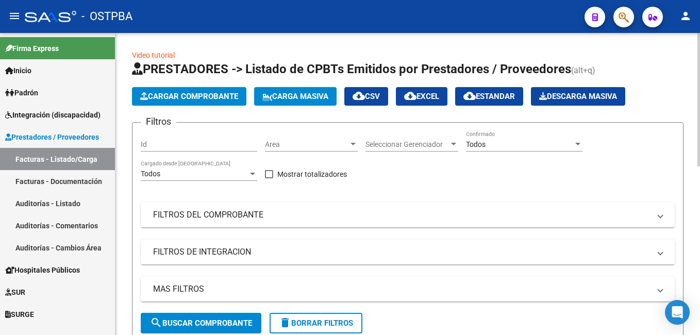
click at [663, 217] on mat-expansion-panel-header "FILTROS DEL COMPROBANTE" at bounding box center [408, 215] width 534 height 25
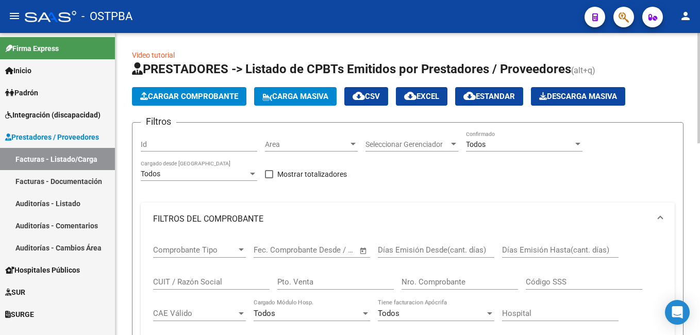
click at [473, 280] on input "Nro. Comprobante" at bounding box center [460, 281] width 117 height 9
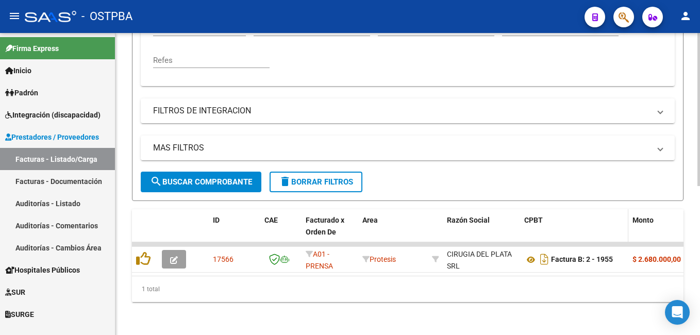
scroll to position [293, 0]
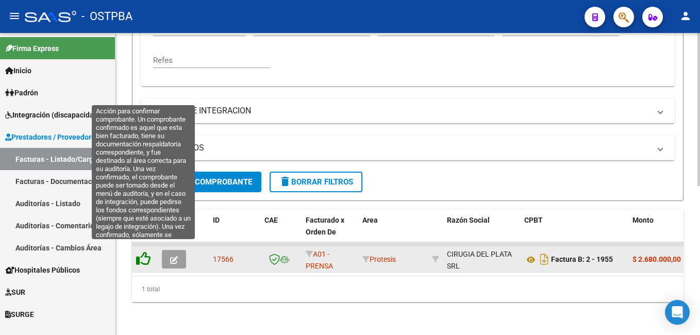
type input "1955"
click at [141, 253] on icon at bounding box center [143, 259] width 14 height 14
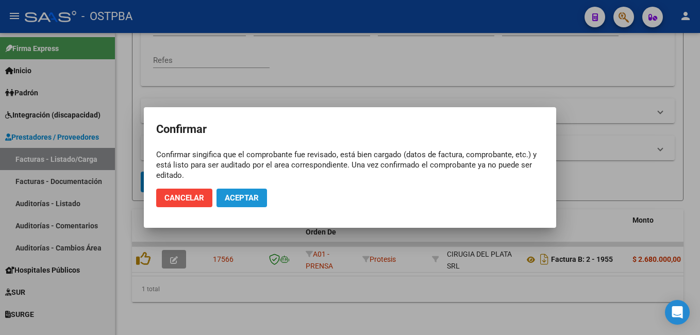
click at [253, 199] on span "Aceptar" at bounding box center [242, 197] width 34 height 9
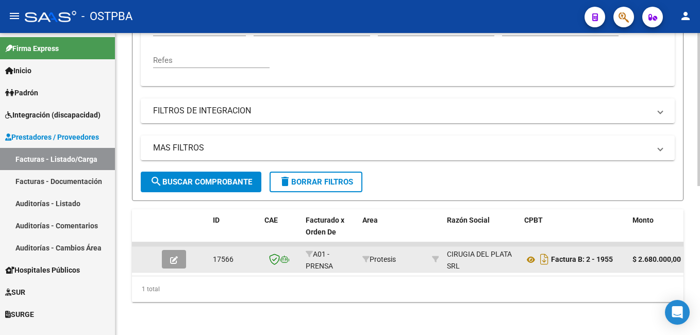
click at [181, 253] on button "button" at bounding box center [174, 259] width 24 height 19
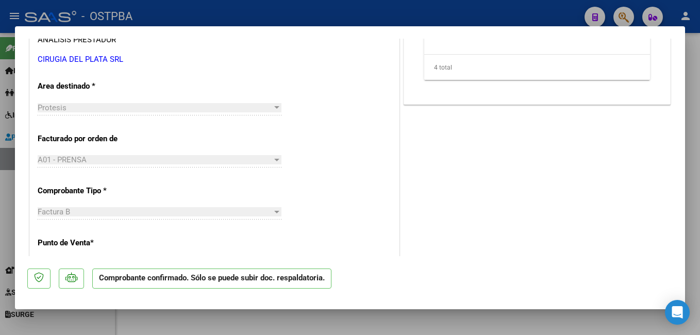
scroll to position [206, 0]
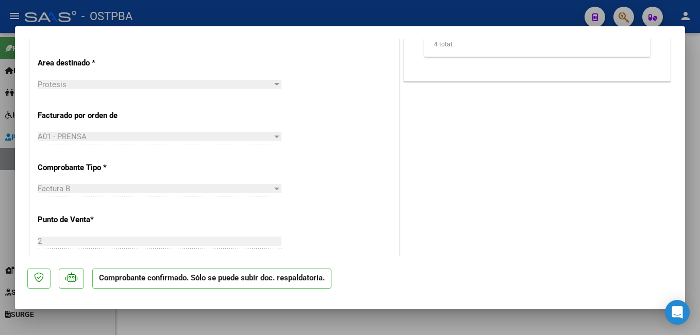
click at [274, 86] on div at bounding box center [276, 84] width 9 height 8
click at [338, 14] on div at bounding box center [350, 167] width 700 height 335
type input "$ 0,00"
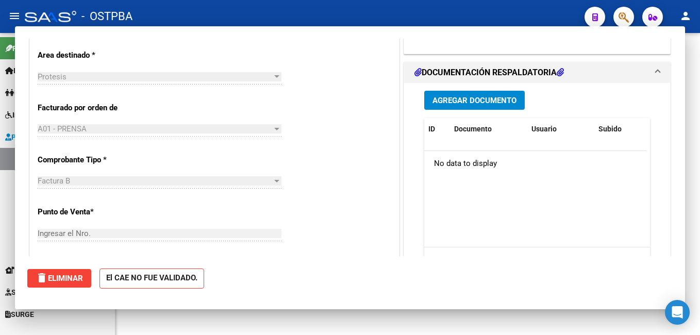
scroll to position [0, 0]
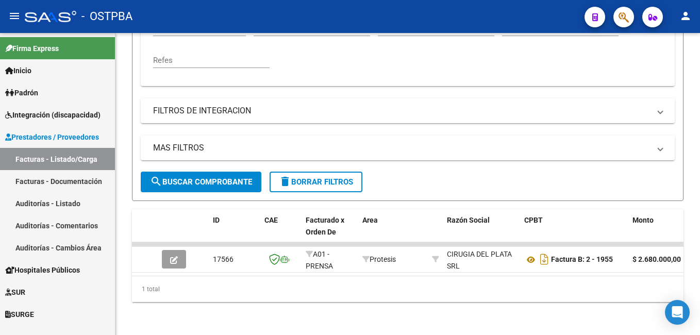
click at [32, 89] on span "Padrón" at bounding box center [21, 92] width 33 height 11
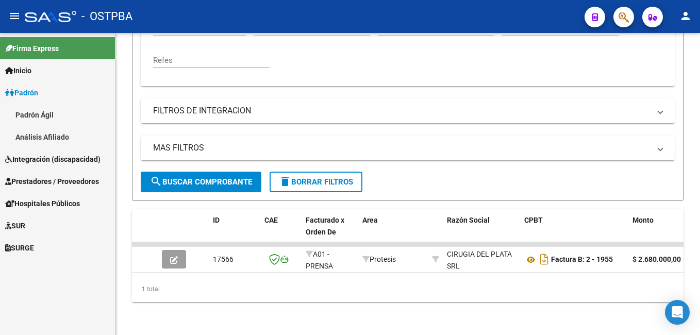
click at [50, 114] on link "Padrón Ágil" at bounding box center [57, 115] width 115 height 22
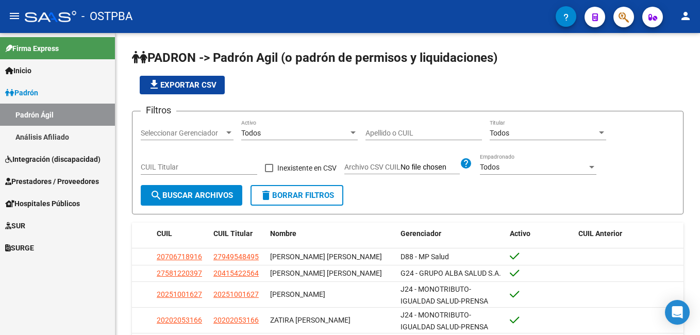
click at [45, 180] on span "Prestadores / Proveedores" at bounding box center [52, 181] width 94 height 11
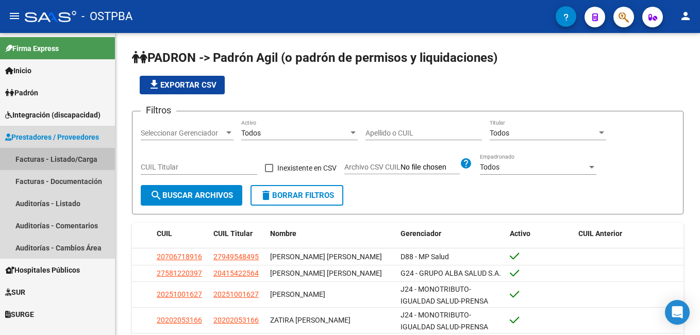
click at [76, 157] on link "Facturas - Listado/Carga" at bounding box center [57, 159] width 115 height 22
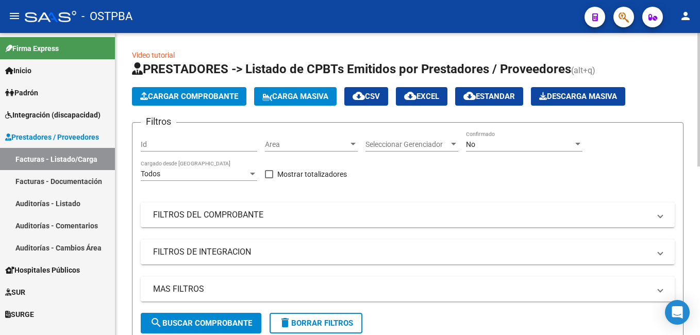
click at [579, 145] on div at bounding box center [577, 144] width 9 height 8
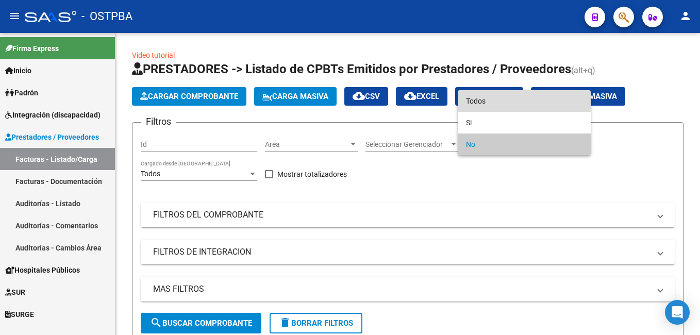
click at [507, 103] on span "Todos" at bounding box center [524, 101] width 117 height 22
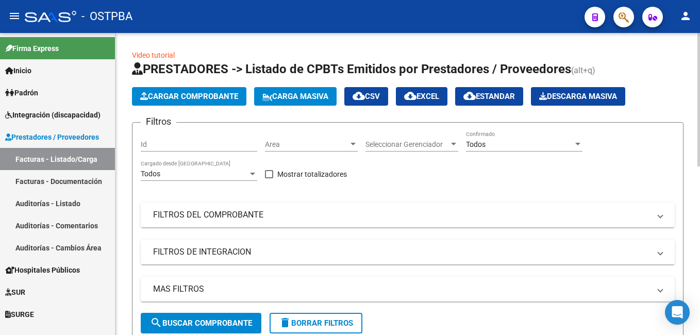
click at [660, 219] on span at bounding box center [660, 214] width 4 height 11
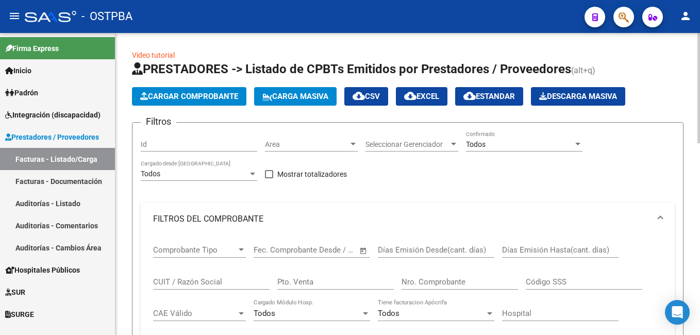
click at [462, 282] on input "Nro. Comprobante" at bounding box center [460, 281] width 117 height 9
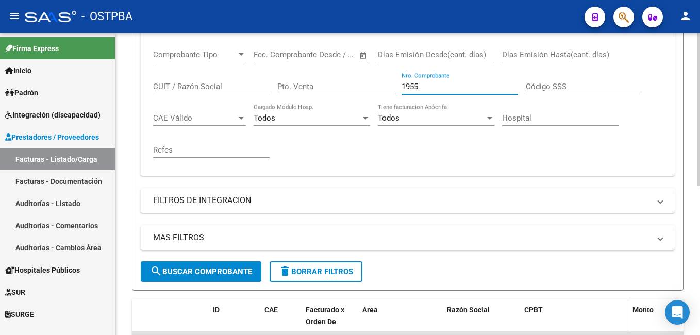
scroll to position [293, 0]
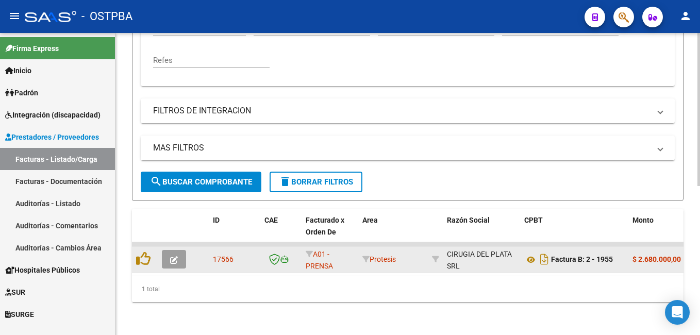
type input "1955"
click at [183, 250] on button "button" at bounding box center [174, 259] width 24 height 19
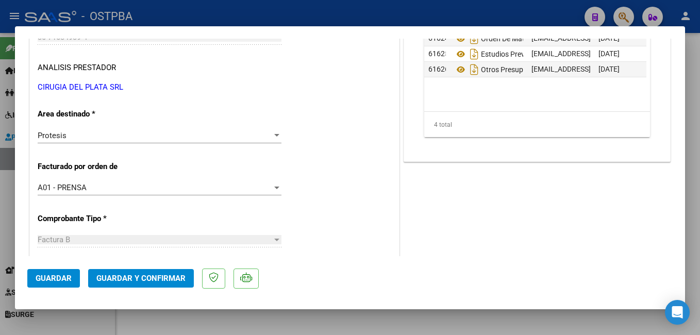
scroll to position [155, 0]
click at [275, 135] on div at bounding box center [276, 136] width 5 height 3
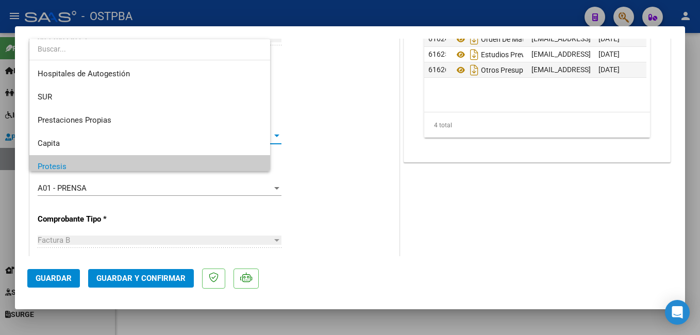
scroll to position [30, 0]
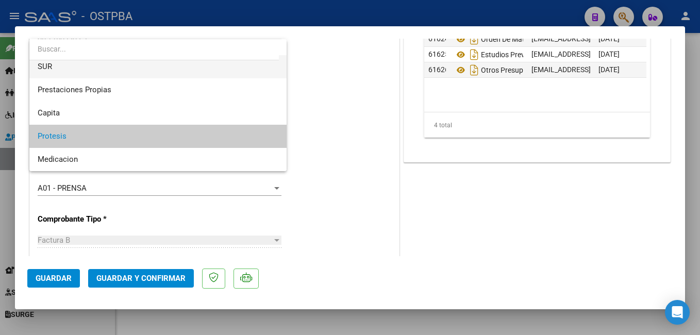
click at [66, 68] on span "SUR" at bounding box center [158, 66] width 241 height 23
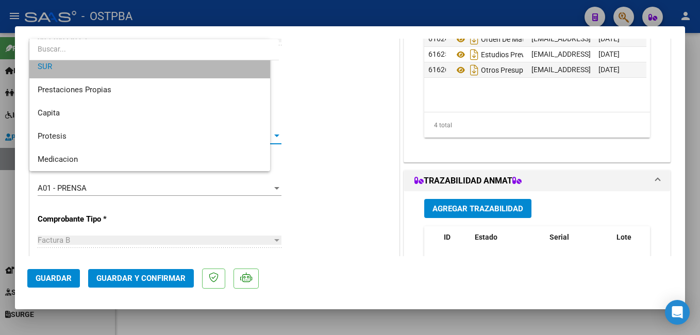
scroll to position [0, 0]
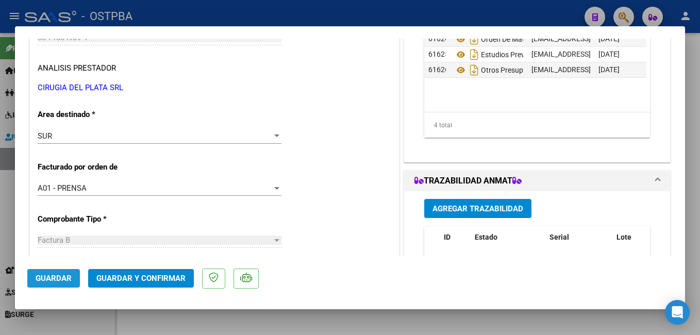
click at [65, 279] on span "Guardar" at bounding box center [54, 278] width 36 height 9
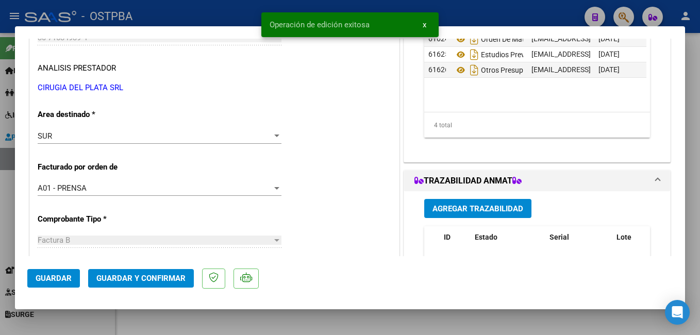
click at [147, 272] on button "Guardar y Confirmar" at bounding box center [141, 278] width 106 height 19
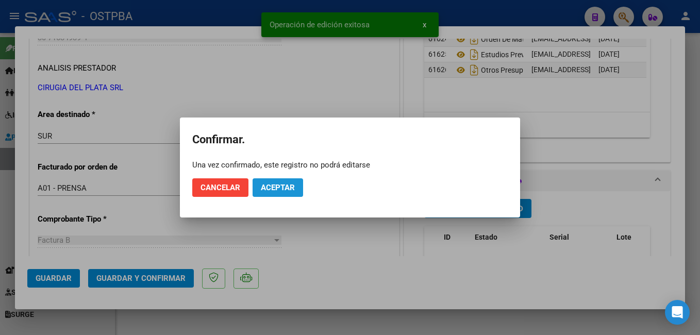
click at [276, 186] on span "Aceptar" at bounding box center [278, 187] width 34 height 9
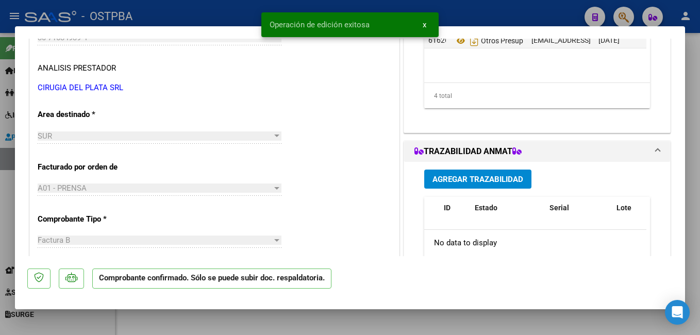
click at [233, 15] on div at bounding box center [350, 167] width 700 height 335
type input "$ 0,00"
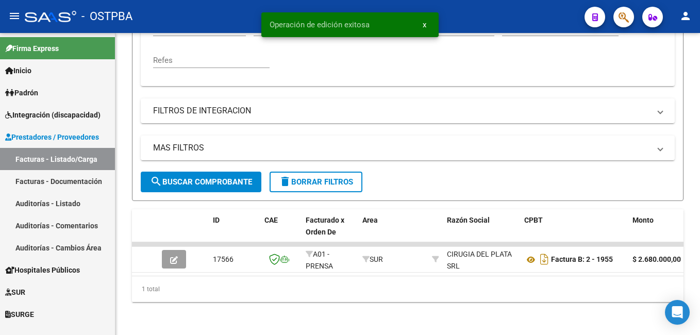
click at [46, 94] on link "Padrón" at bounding box center [57, 92] width 115 height 22
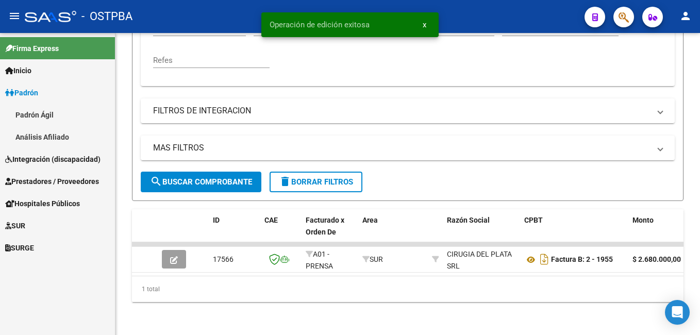
click at [38, 118] on link "Padrón Ágil" at bounding box center [57, 115] width 115 height 22
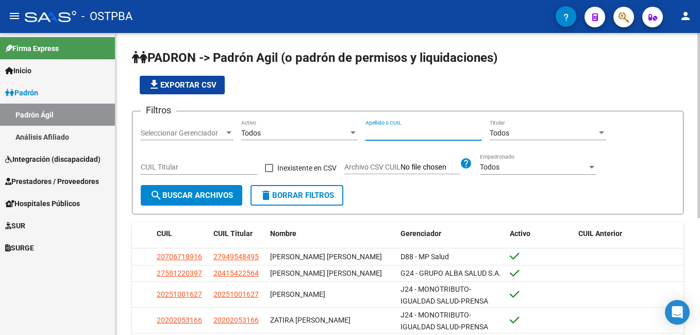
click at [437, 135] on input "Apellido o CUIL" at bounding box center [424, 133] width 117 height 9
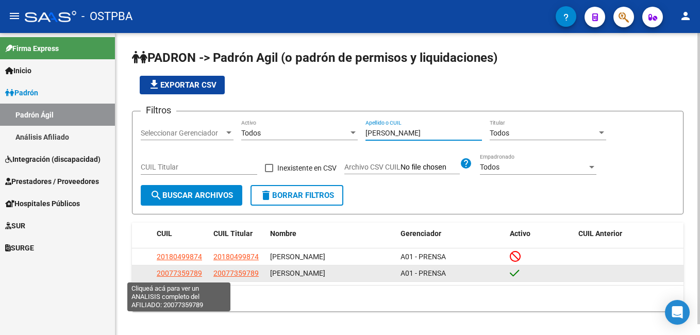
type input "[PERSON_NAME]"
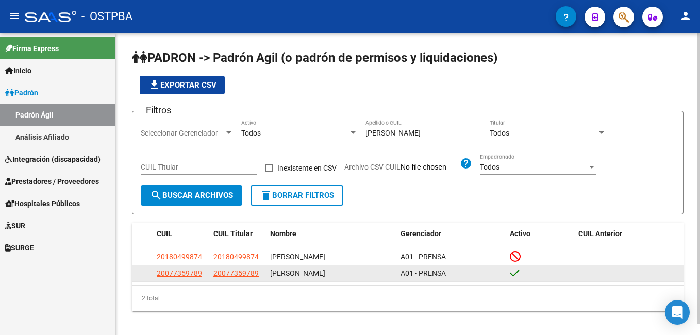
drag, startPoint x: 158, startPoint y: 276, endPoint x: 200, endPoint y: 280, distance: 42.0
click at [200, 279] on app-link-go-to "20077359789" at bounding box center [179, 274] width 45 height 12
copy span "20077359789"
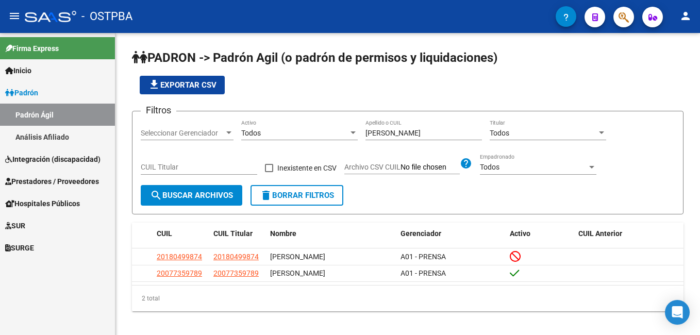
click at [26, 183] on span "Prestadores / Proveedores" at bounding box center [52, 181] width 94 height 11
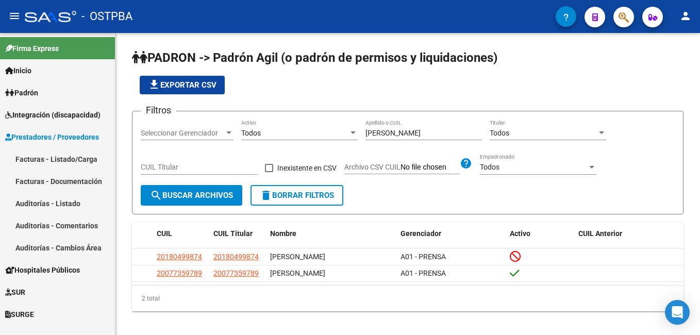
click at [37, 203] on link "Auditorías - Listado" at bounding box center [57, 203] width 115 height 22
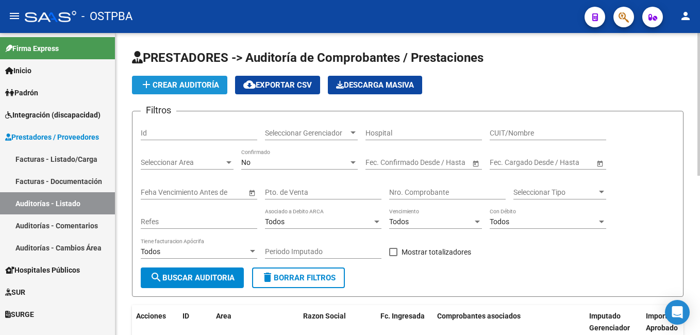
click at [208, 87] on span "add Crear Auditoría" at bounding box center [179, 84] width 79 height 9
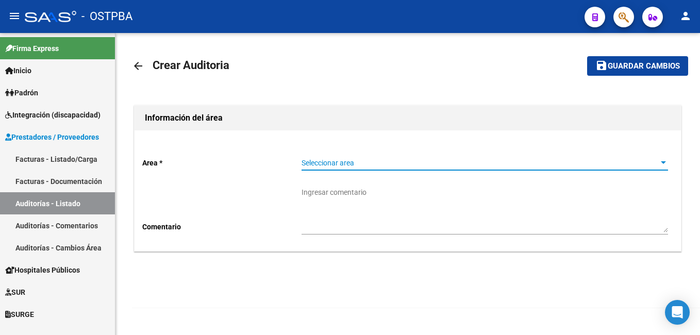
click at [665, 165] on div at bounding box center [663, 163] width 9 height 8
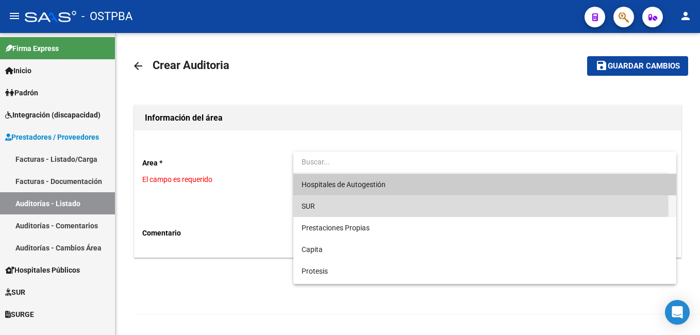
click at [320, 209] on span "SUR" at bounding box center [485, 206] width 367 height 22
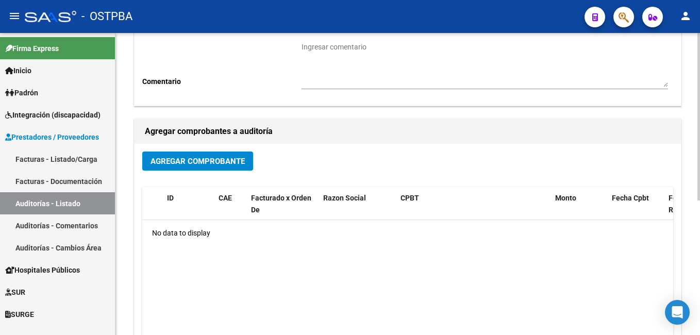
scroll to position [155, 0]
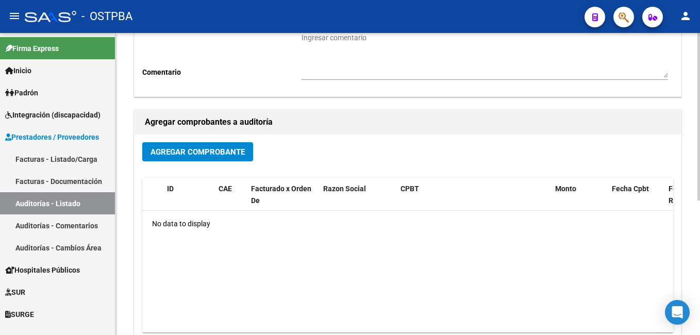
click at [229, 151] on span "Agregar Comprobante" at bounding box center [198, 151] width 94 height 9
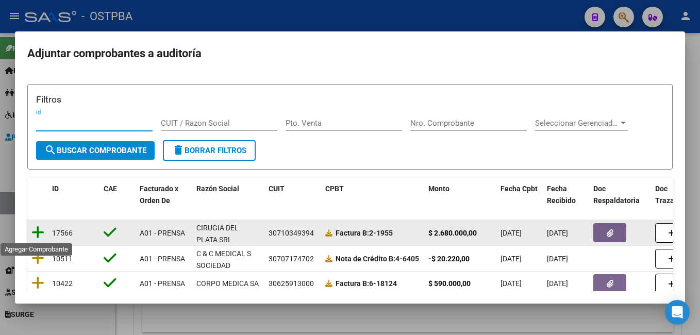
click at [39, 233] on icon at bounding box center [37, 232] width 13 height 14
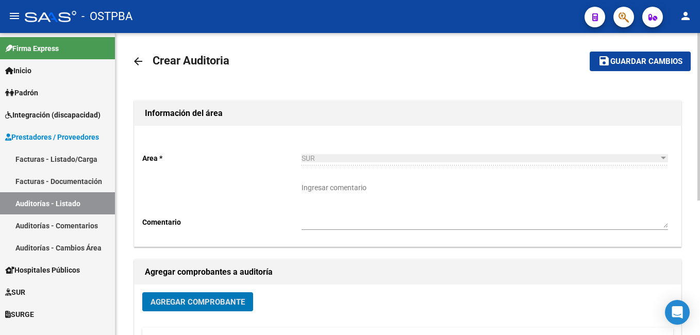
scroll to position [0, 0]
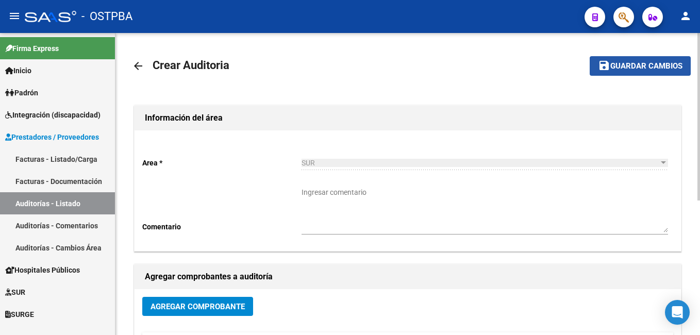
click at [656, 70] on span "Guardar cambios" at bounding box center [646, 66] width 72 height 9
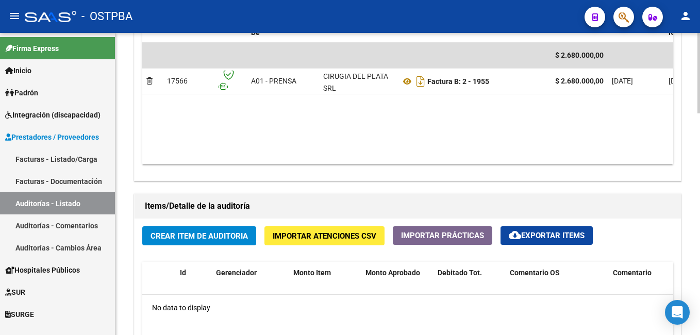
scroll to position [619, 0]
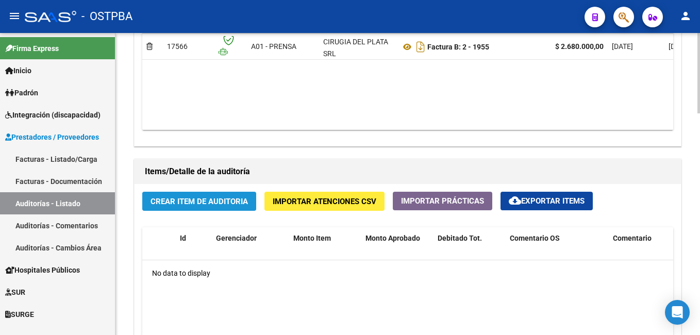
click at [216, 203] on span "Crear Item de Auditoria" at bounding box center [199, 201] width 97 height 9
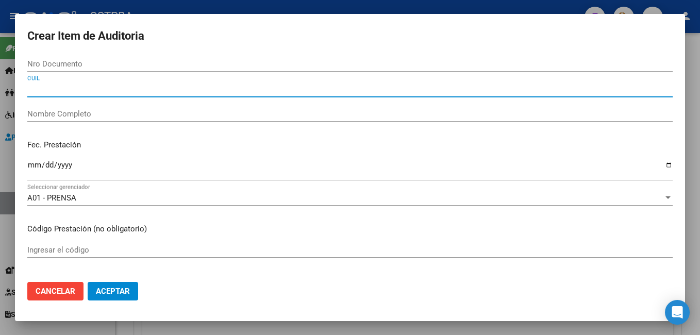
paste input "20077359789"
type input "20077359789"
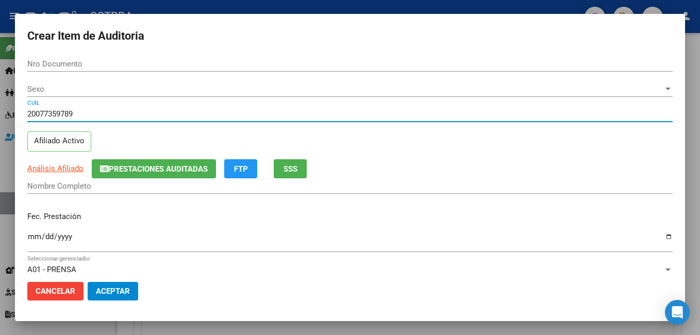
type input "07735978"
type input "[PERSON_NAME]"
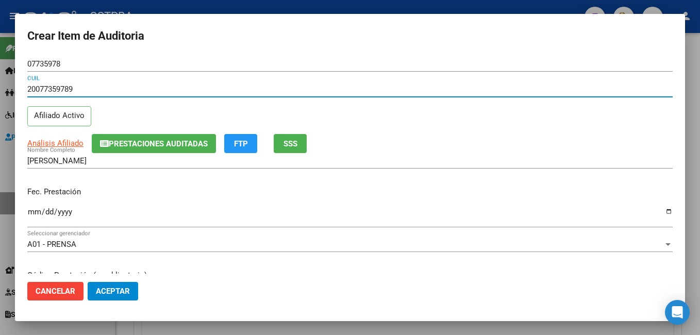
type input "20077359789"
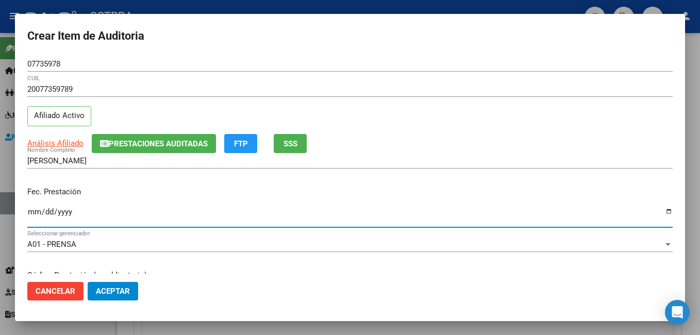
click at [662, 214] on input "Ingresar la fecha" at bounding box center [350, 216] width 646 height 16
type input "[DATE]"
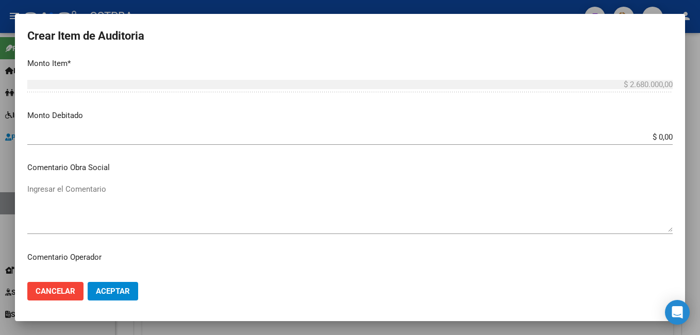
scroll to position [412, 0]
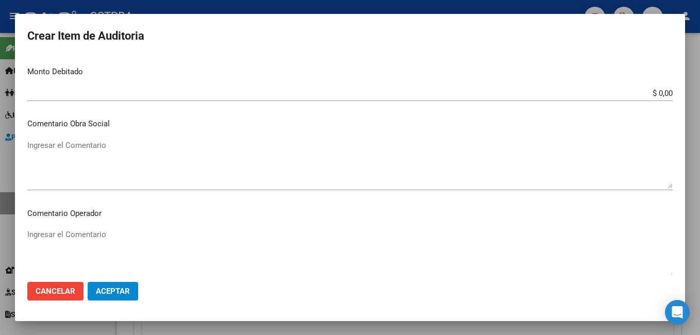
click at [107, 233] on textarea "Ingresar el Comentario" at bounding box center [350, 253] width 646 height 48
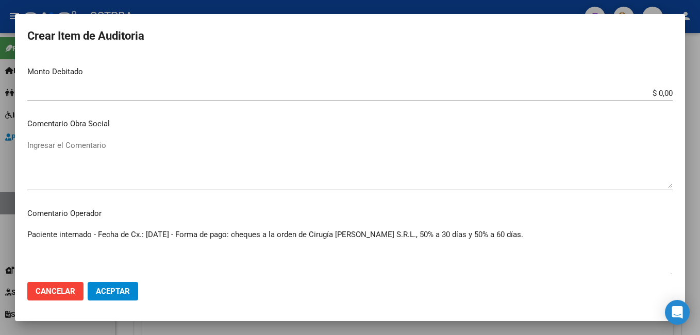
type textarea "Paciente internado - Fecha de Cx.: [DATE] - Forma de pago: cheques a la orden d…"
click at [116, 291] on span "Aceptar" at bounding box center [113, 291] width 34 height 9
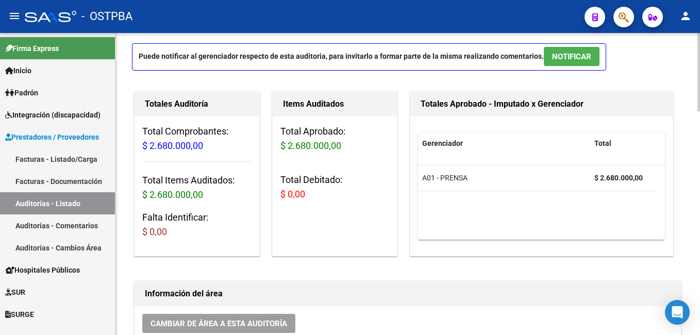
scroll to position [0, 0]
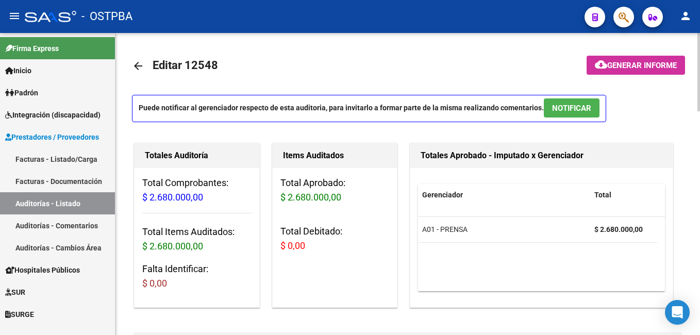
click at [634, 59] on button "cloud_download Generar informe" at bounding box center [636, 65] width 98 height 19
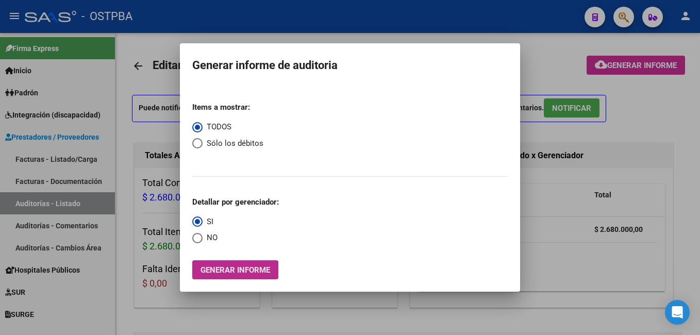
click at [237, 269] on span "Generar informe" at bounding box center [236, 270] width 70 height 9
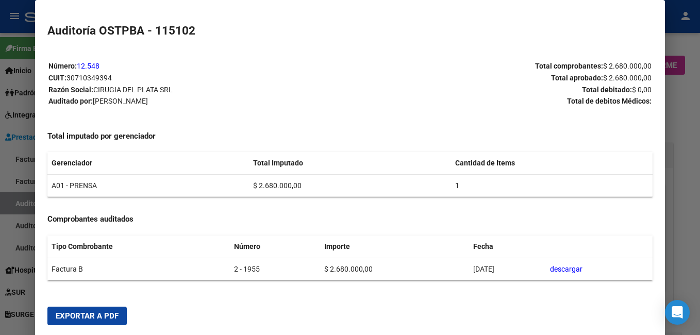
drag, startPoint x: 109, startPoint y: 313, endPoint x: 380, endPoint y: 194, distance: 296.0
click at [109, 313] on span "Exportar a PDF" at bounding box center [87, 315] width 63 height 9
click at [700, 141] on html "menu - OSTPBA person Firma Express Inicio Instructivos Contacto OS Padrón Padró…" at bounding box center [350, 167] width 700 height 335
click at [687, 141] on div at bounding box center [350, 167] width 700 height 335
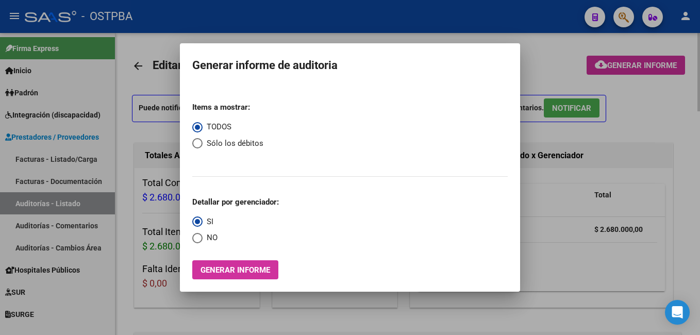
drag, startPoint x: 274, startPoint y: 37, endPoint x: 245, endPoint y: 39, distance: 29.0
click at [274, 37] on div at bounding box center [350, 167] width 700 height 335
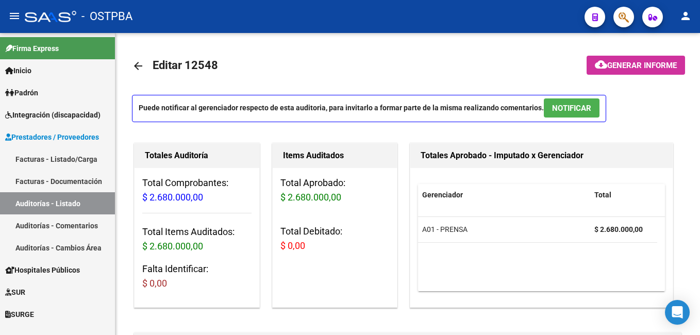
click at [74, 153] on link "Facturas - Listado/Carga" at bounding box center [57, 159] width 115 height 22
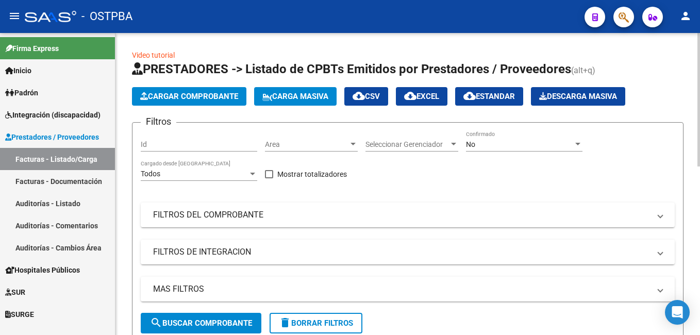
click at [576, 146] on div at bounding box center [577, 144] width 9 height 8
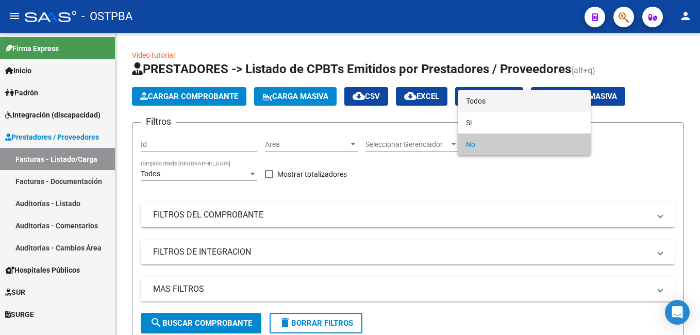
click at [490, 97] on span "Todos" at bounding box center [524, 101] width 117 height 22
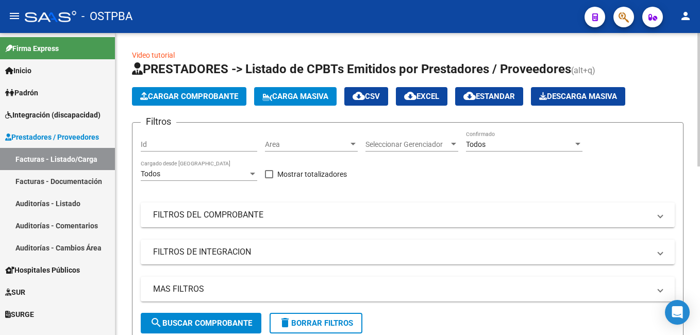
click at [664, 215] on mat-expansion-panel-header "FILTROS DEL COMPROBANTE" at bounding box center [408, 215] width 534 height 25
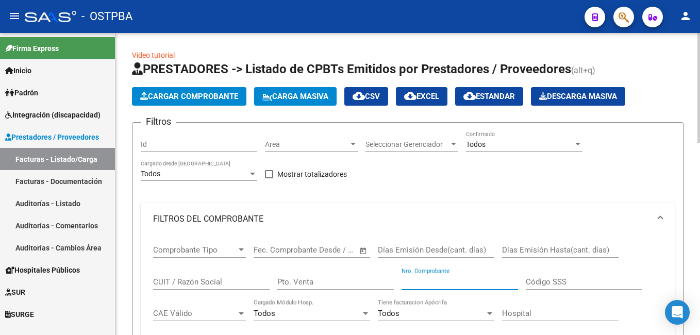
click at [480, 284] on input "Nro. Comprobante" at bounding box center [460, 281] width 117 height 9
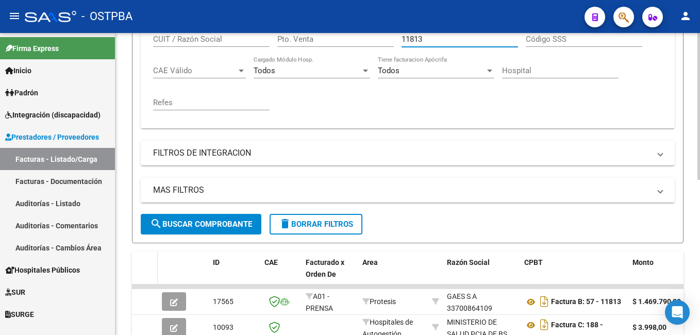
scroll to position [258, 0]
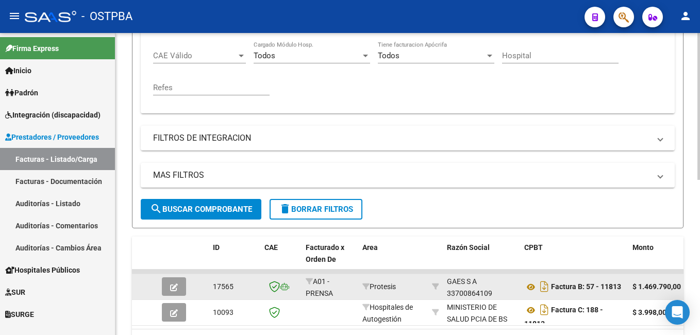
type input "11813"
click at [168, 287] on button "button" at bounding box center [174, 286] width 24 height 19
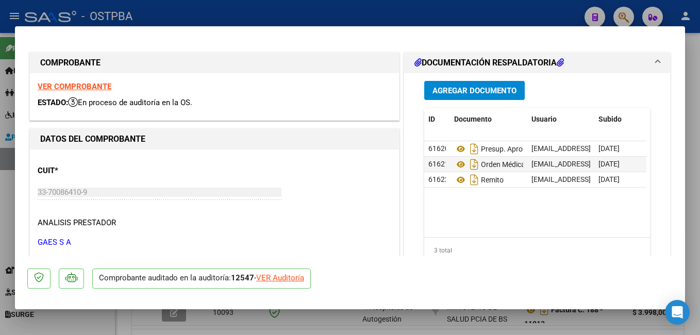
click at [481, 91] on span "Agregar Documento" at bounding box center [475, 90] width 84 height 9
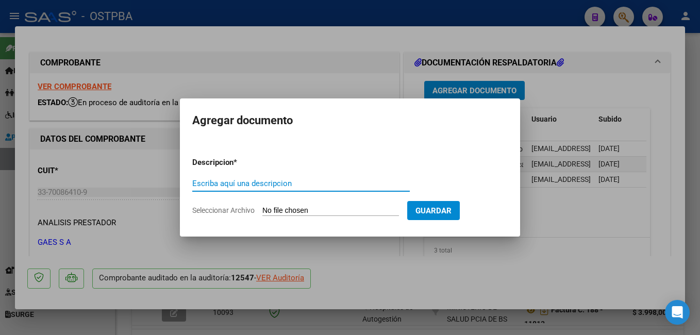
click at [236, 209] on span "Seleccionar Archivo" at bounding box center [223, 210] width 62 height 8
click at [262, 209] on input "Seleccionar Archivo" at bounding box center [330, 211] width 137 height 10
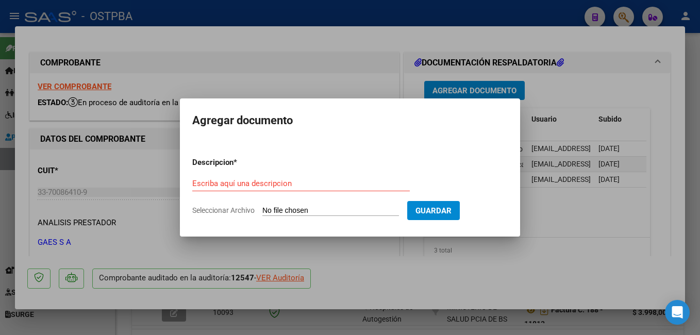
type input "C:\fakepath\Auditoría_20250908_0001.pdf"
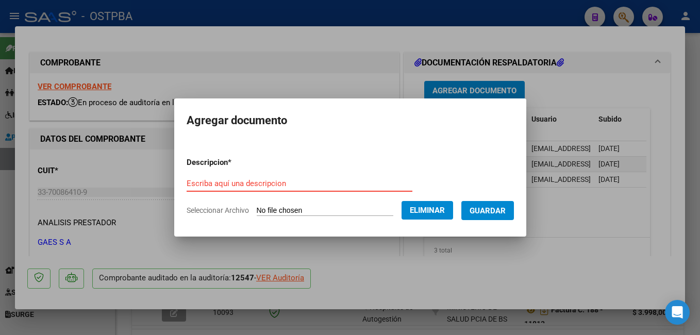
drag, startPoint x: 291, startPoint y: 184, endPoint x: 299, endPoint y: 181, distance: 8.2
click at [295, 184] on input "Escriba aquí una descripcion" at bounding box center [300, 183] width 226 height 9
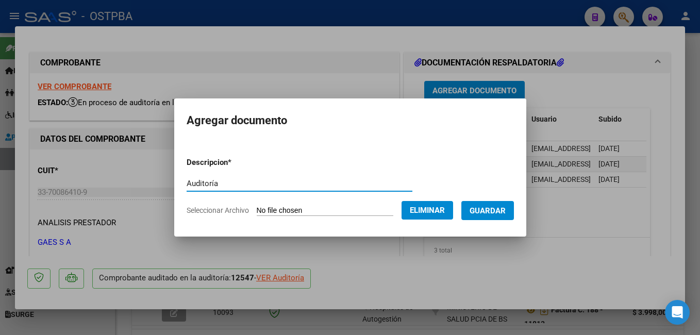
type input "Auditoría"
click at [506, 214] on span "Guardar" at bounding box center [488, 210] width 36 height 9
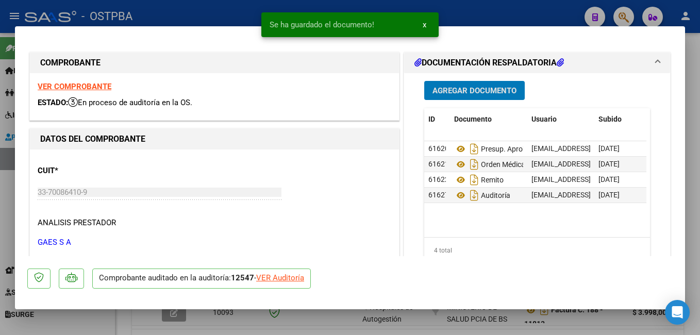
click at [477, 21] on div at bounding box center [350, 167] width 700 height 335
type input "$ 0,00"
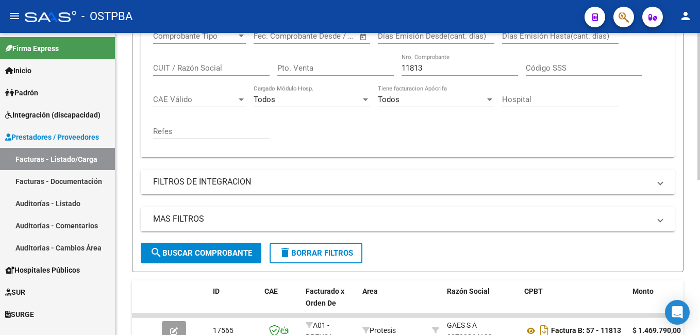
scroll to position [155, 0]
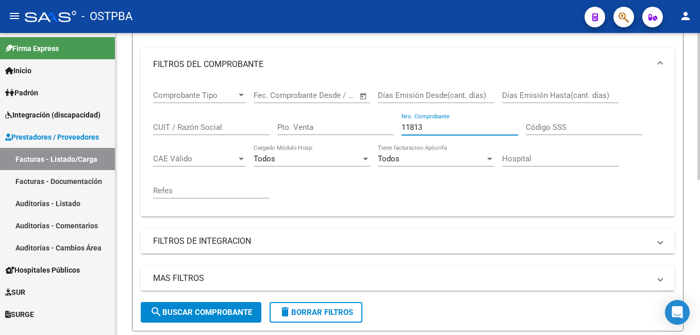
drag, startPoint x: 433, startPoint y: 125, endPoint x: 400, endPoint y: 126, distance: 33.0
click at [400, 126] on div "Comprobante Tipo Comprobante Tipo Fecha inicio – Fecha fin Fec. Comprobante Des…" at bounding box center [407, 144] width 509 height 127
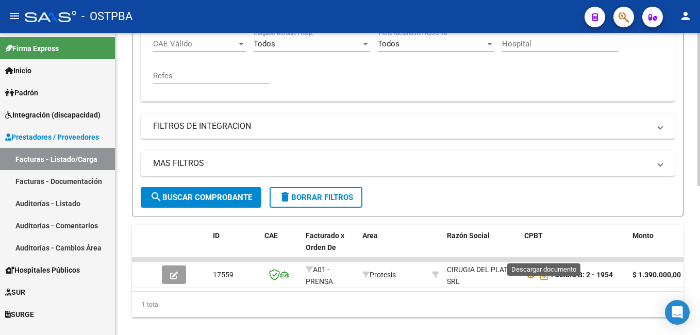
scroll to position [293, 0]
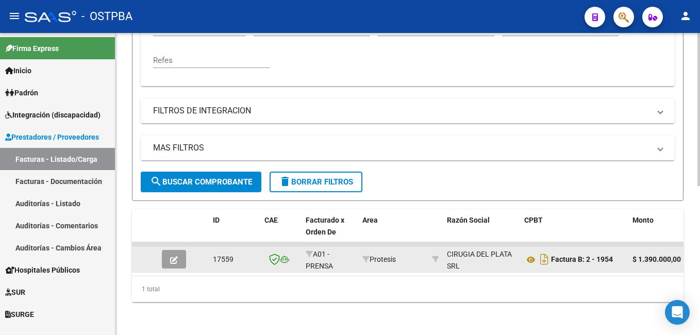
type input "1954"
click at [176, 255] on span "button" at bounding box center [174, 259] width 8 height 9
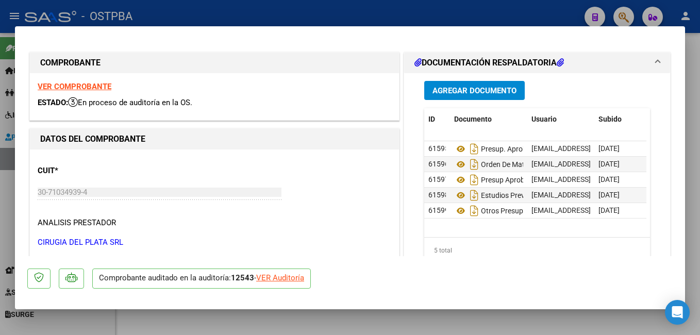
click at [479, 88] on span "Agregar Documento" at bounding box center [475, 90] width 84 height 9
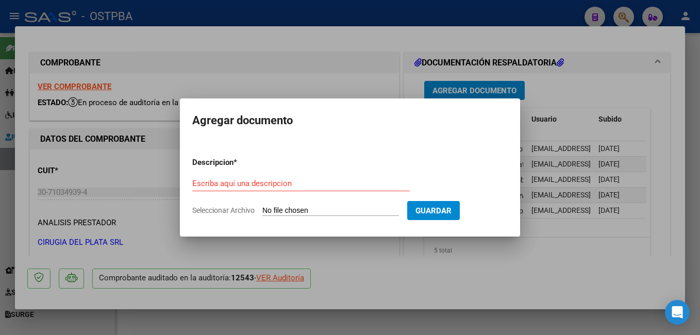
click at [242, 209] on span "Seleccionar Archivo" at bounding box center [223, 210] width 62 height 8
click at [262, 209] on input "Seleccionar Archivo" at bounding box center [330, 211] width 137 height 10
type input "C:\fakepath\Auditoría_20250908_0001.pdf"
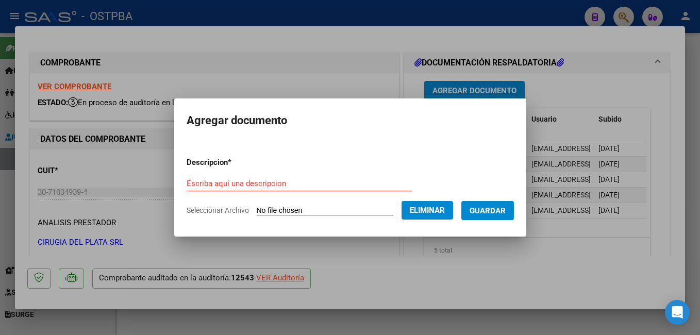
click at [301, 187] on input "Escriba aquí una descripcion" at bounding box center [300, 183] width 226 height 9
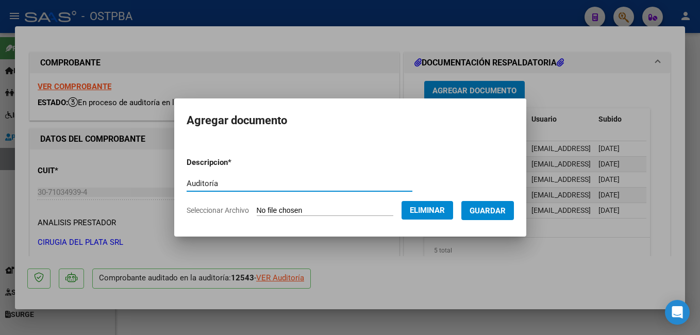
type input "Auditoría"
click at [498, 207] on span "Guardar" at bounding box center [488, 210] width 36 height 9
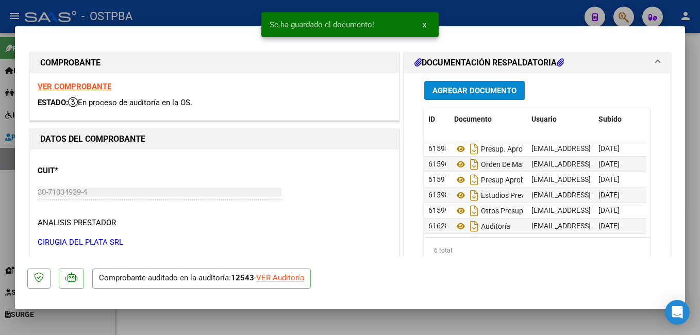
click at [256, 16] on div "Se ha guardado el documento! x" at bounding box center [350, 24] width 202 height 49
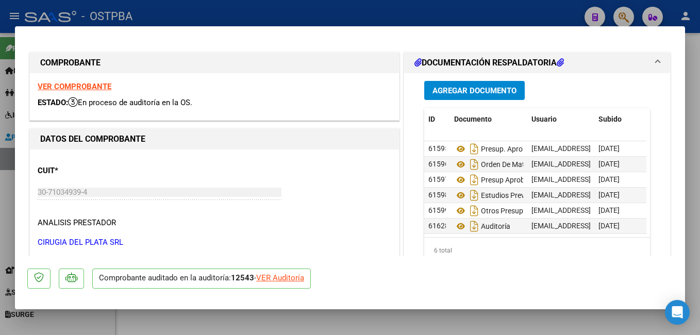
click at [338, 8] on div at bounding box center [350, 167] width 700 height 335
type input "$ 0,00"
